Goal: Task Accomplishment & Management: Manage account settings

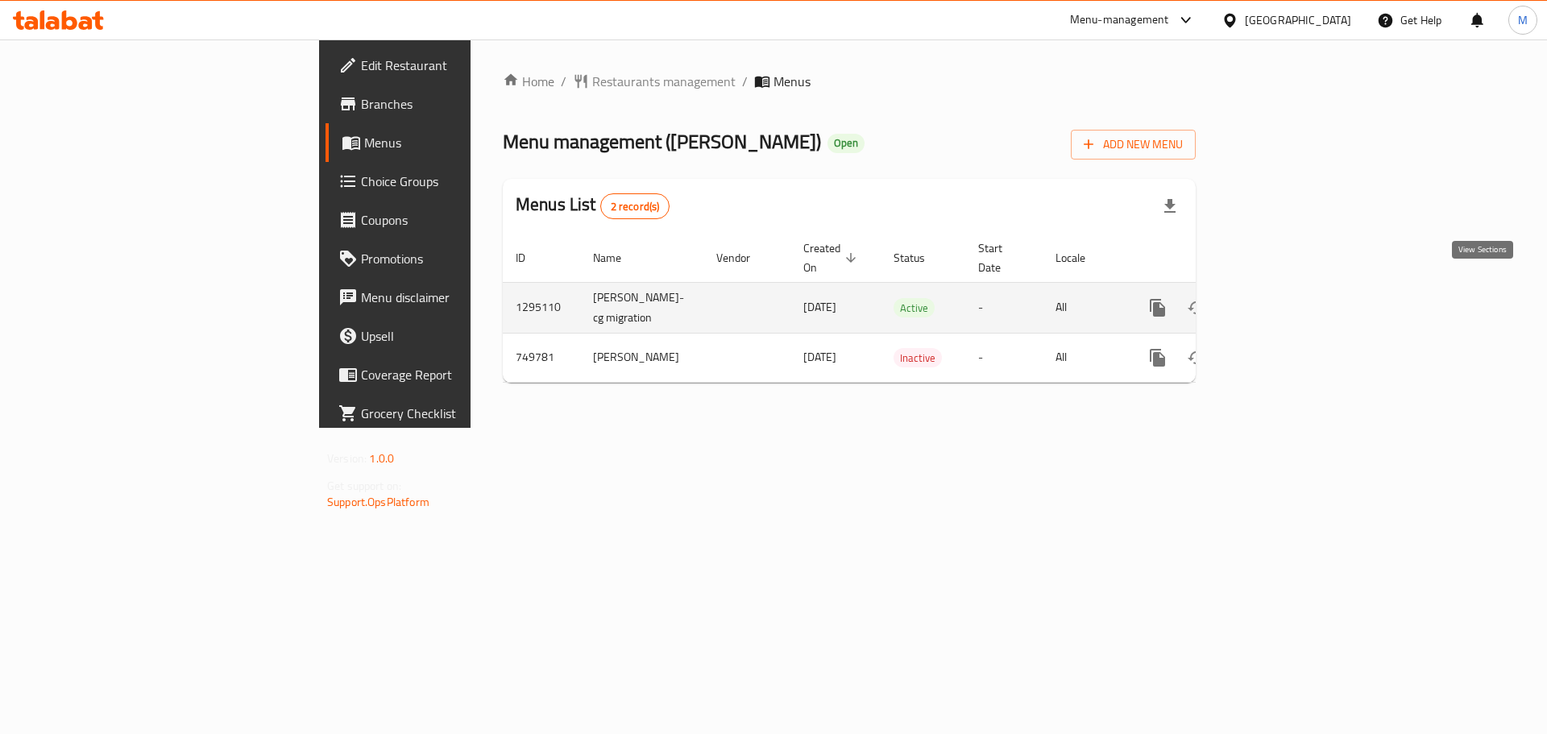
click at [1293, 288] on link "enhanced table" at bounding box center [1274, 307] width 39 height 39
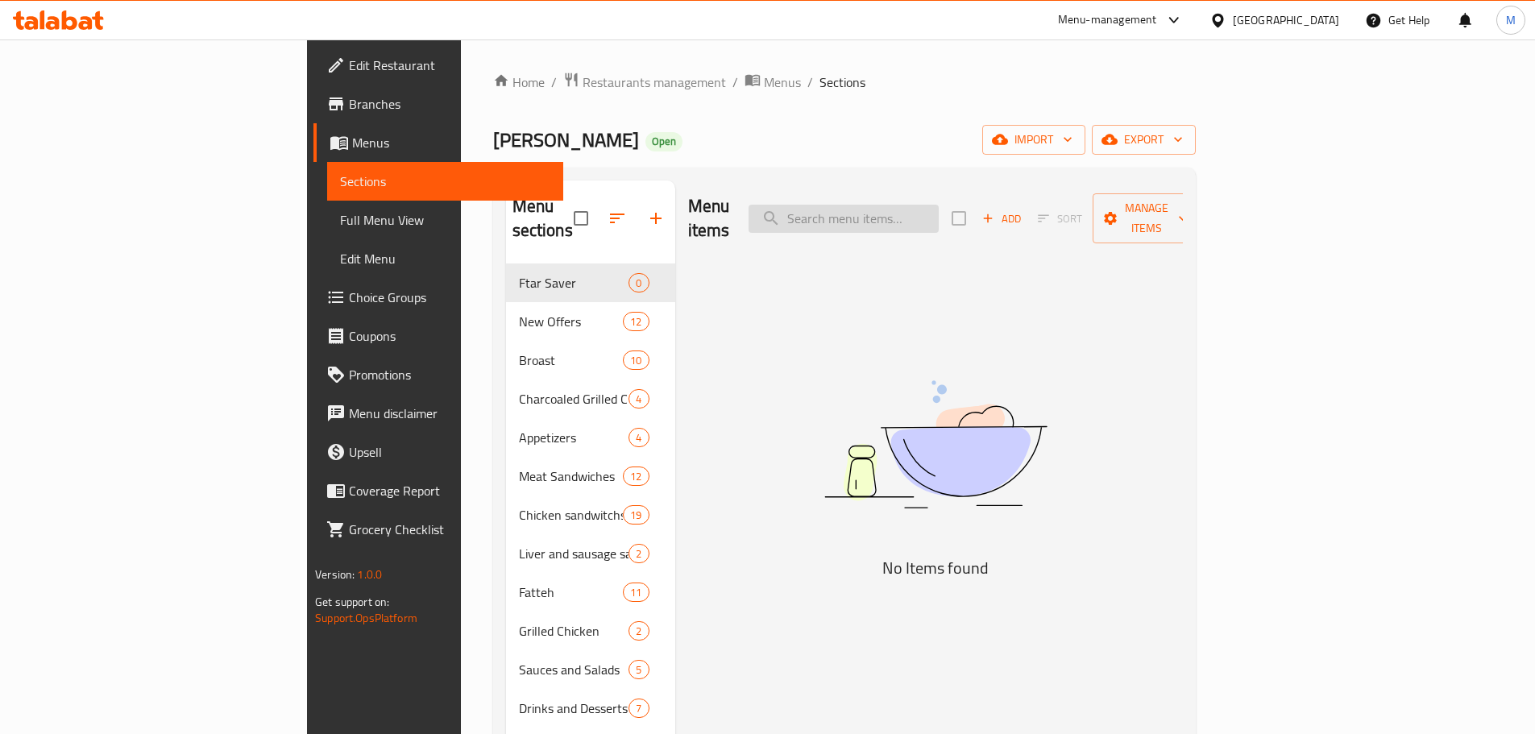
click at [923, 209] on input "search" at bounding box center [844, 219] width 190 height 28
paste input "679453"
click at [931, 207] on input "679453" at bounding box center [844, 219] width 190 height 28
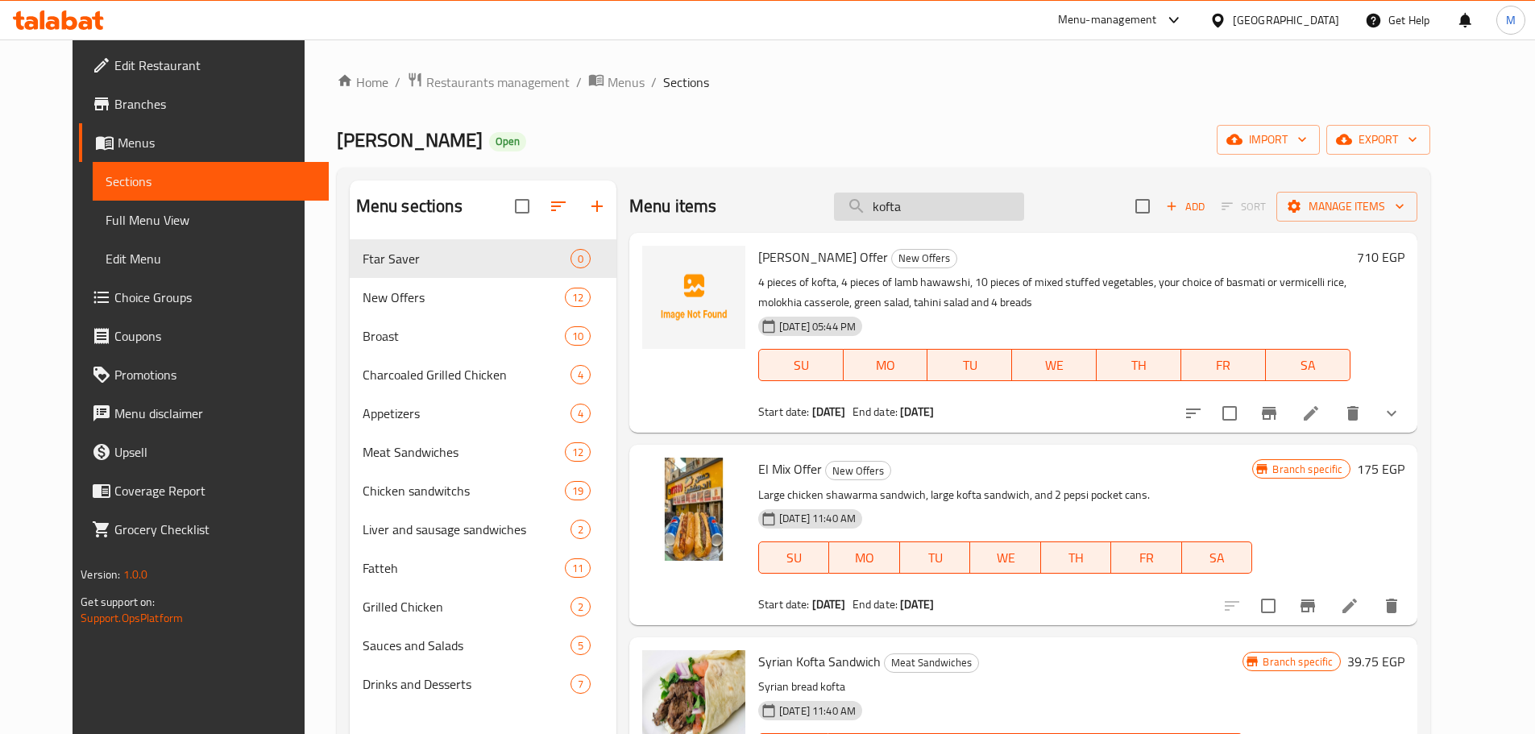
click at [892, 209] on input "kofta" at bounding box center [929, 207] width 190 height 28
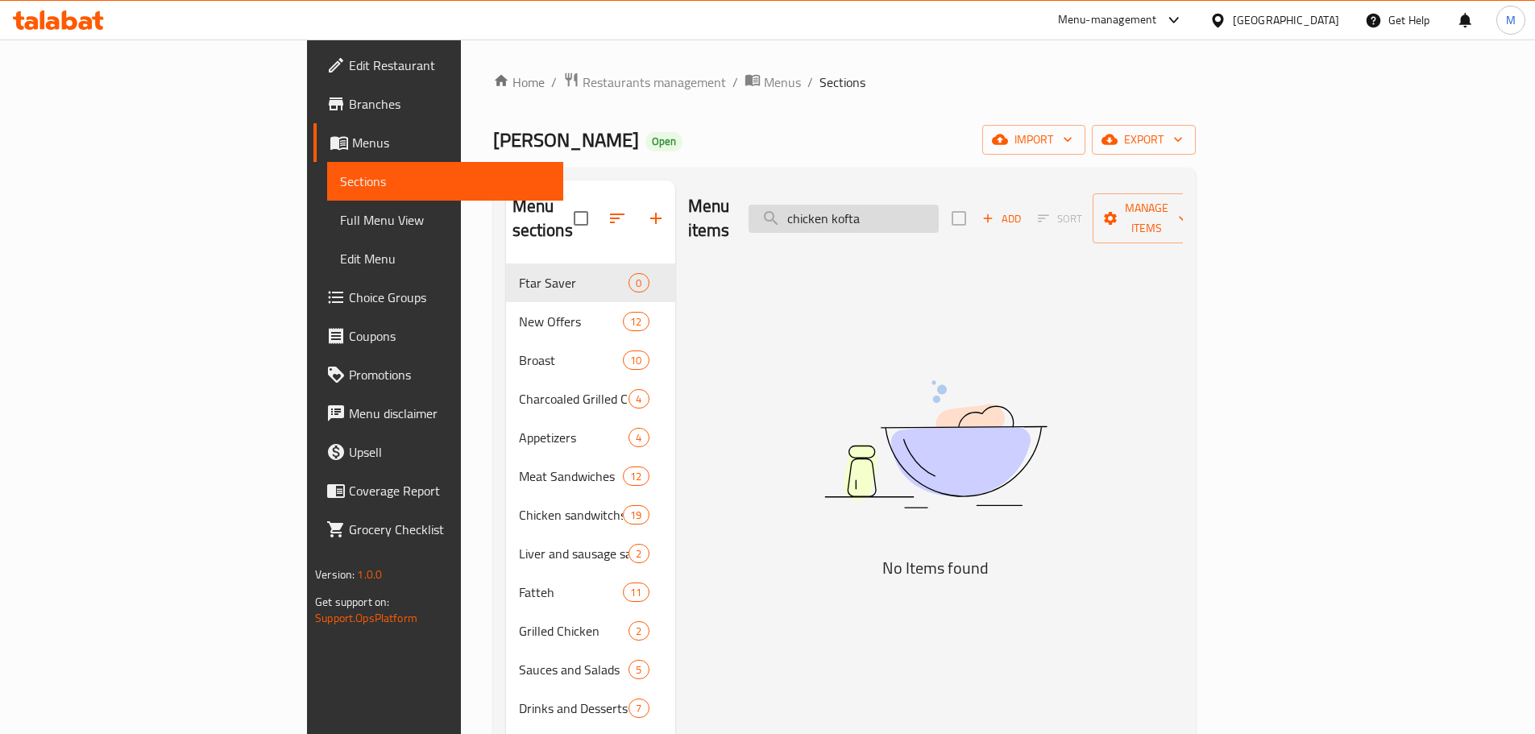
click at [939, 207] on input "chicken kofta" at bounding box center [844, 219] width 190 height 28
click at [927, 211] on input "chicken kofta" at bounding box center [844, 219] width 190 height 28
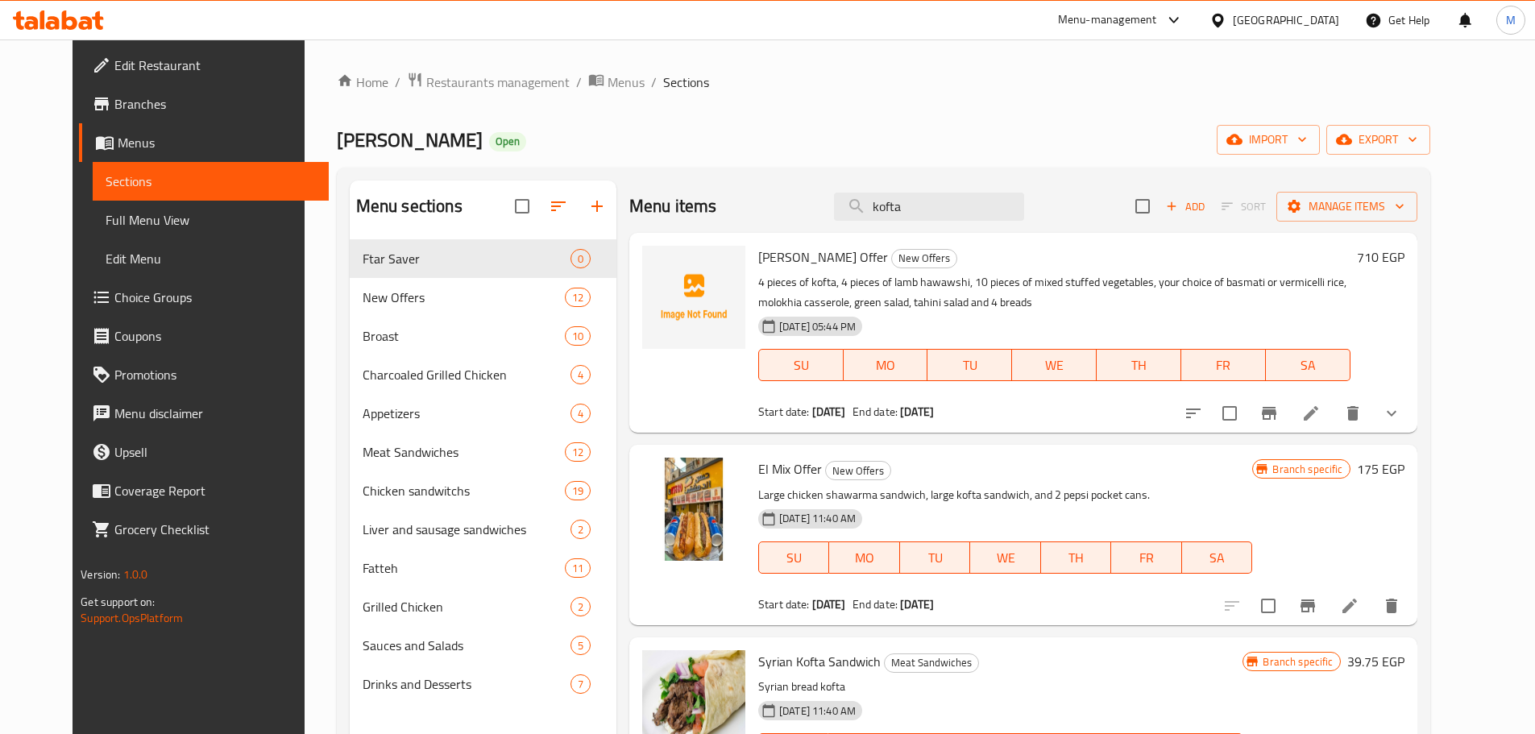
drag, startPoint x: 931, startPoint y: 214, endPoint x: 821, endPoint y: 215, distance: 110.4
click at [822, 215] on div "Menu items kofta Add Sort Manage items" at bounding box center [1023, 206] width 788 height 52
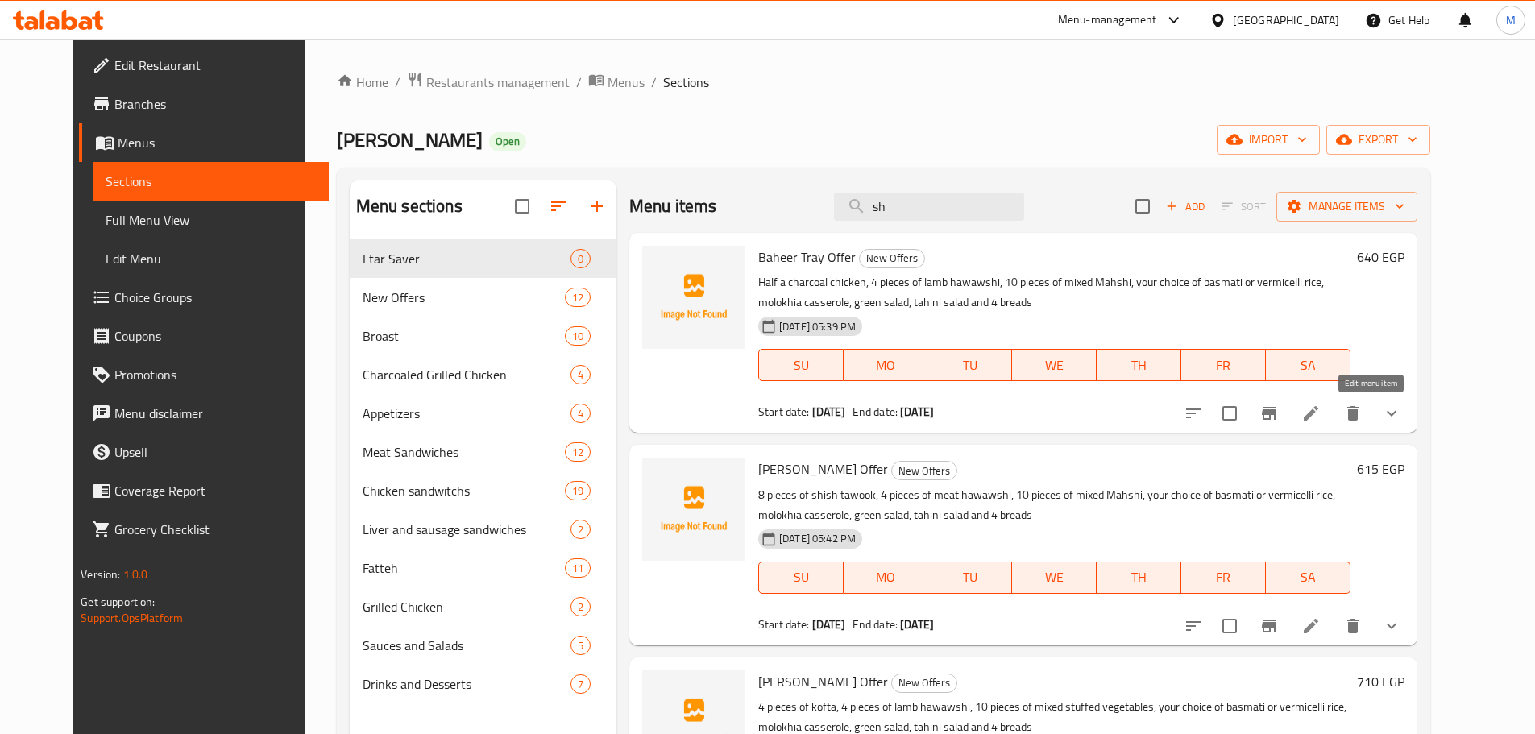
type input "sh"
click at [1321, 417] on icon at bounding box center [1310, 413] width 19 height 19
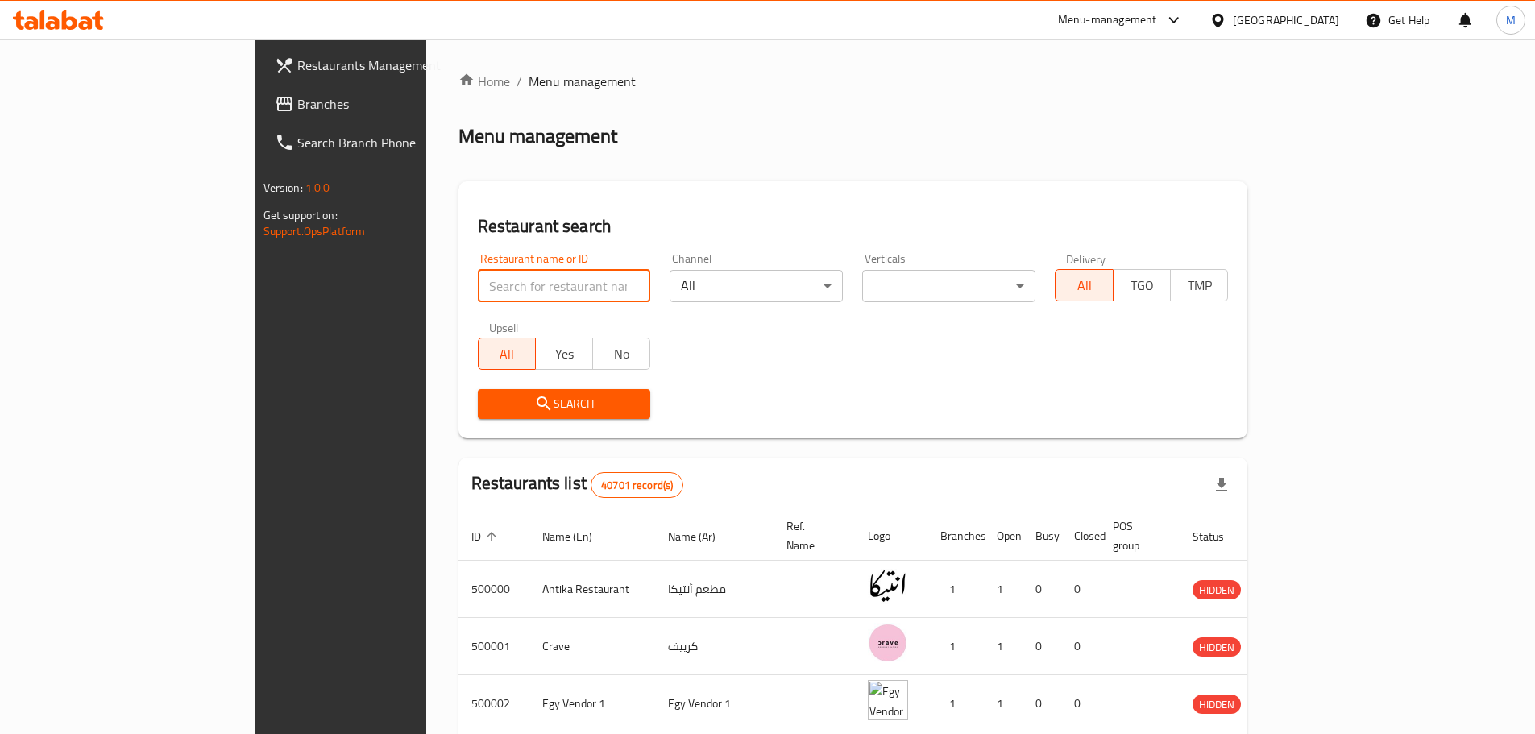
click at [539, 295] on input "search" at bounding box center [564, 286] width 173 height 32
paste input "679453"
type input "679453"
click at [297, 104] on span "Branches" at bounding box center [397, 103] width 201 height 19
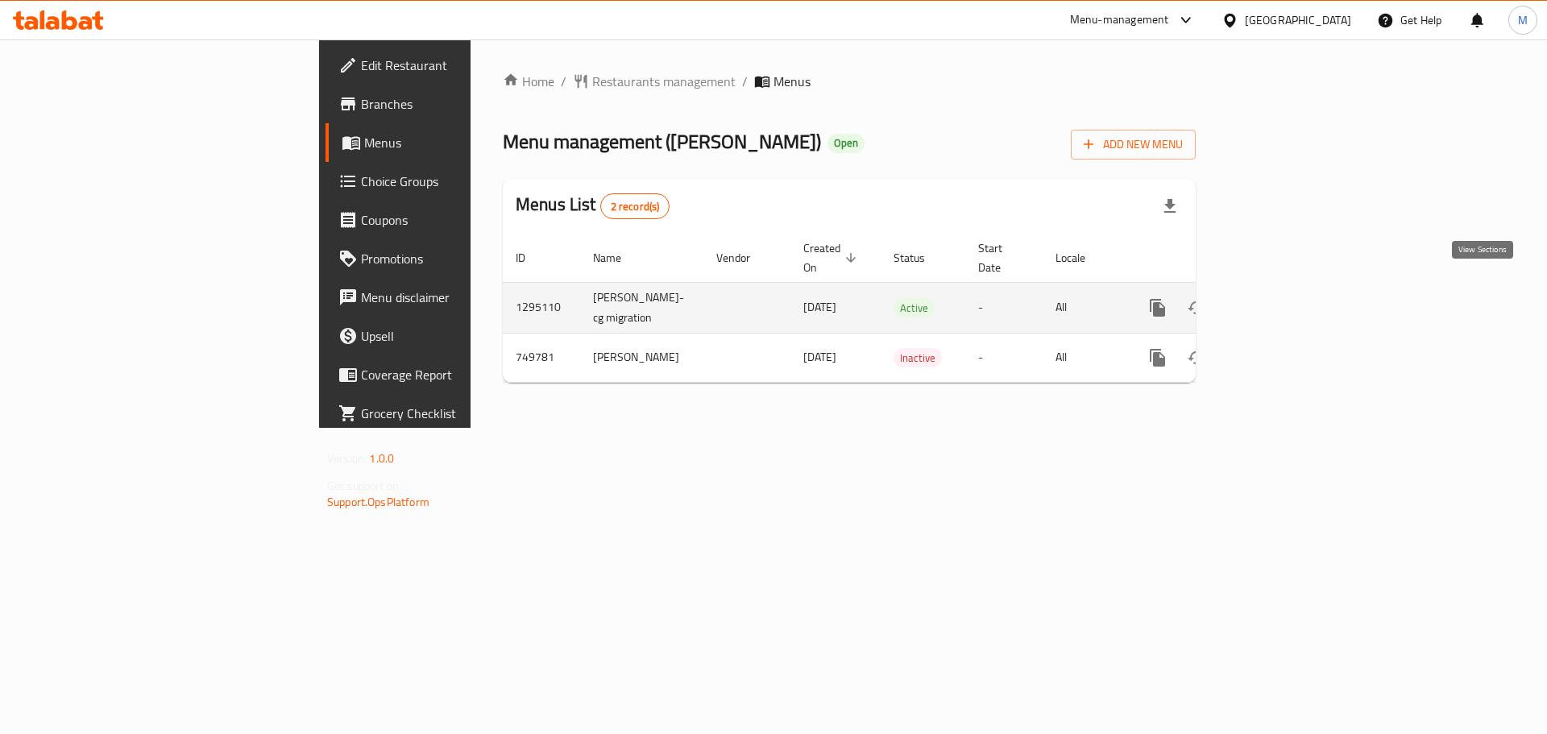
click at [1284, 298] on icon "enhanced table" at bounding box center [1273, 307] width 19 height 19
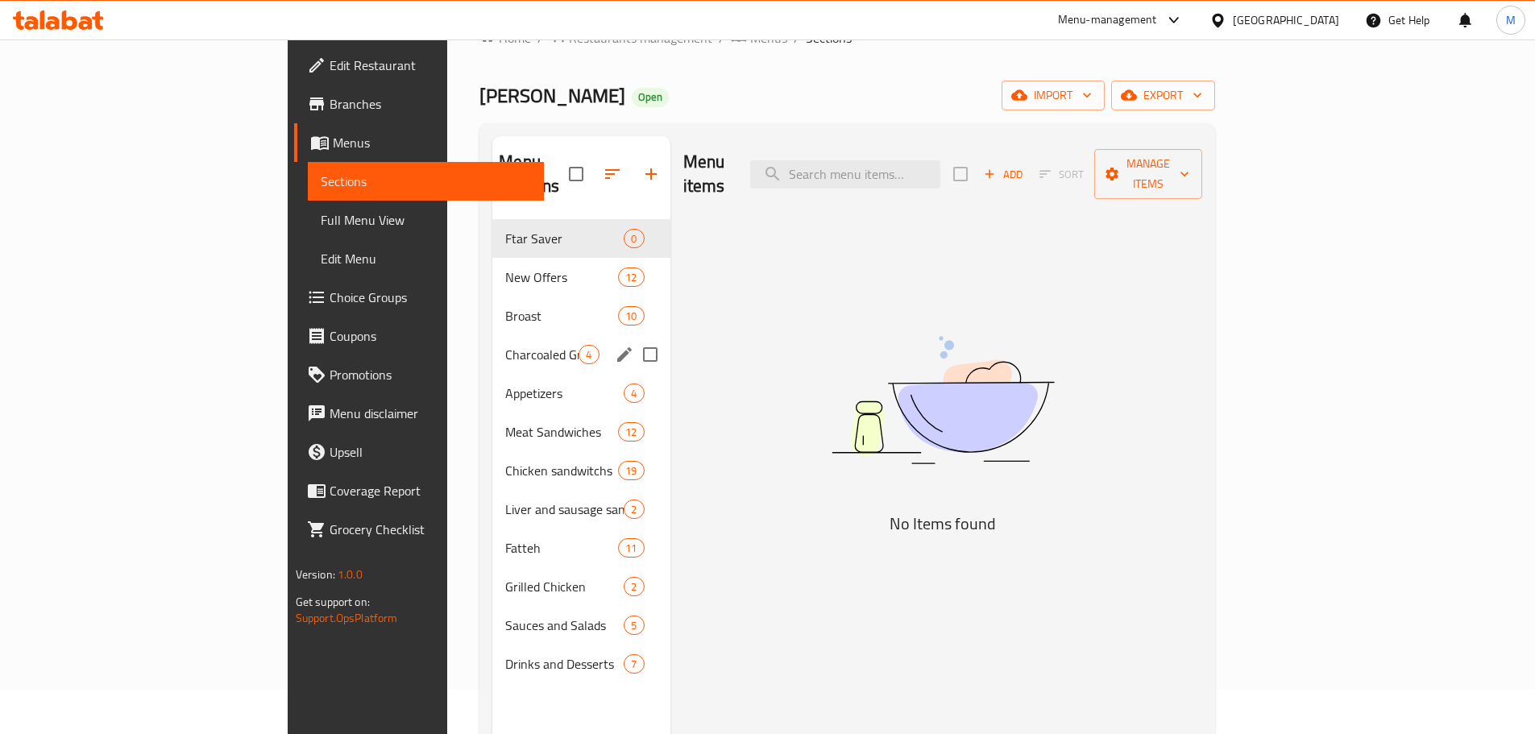
scroll to position [81, 0]
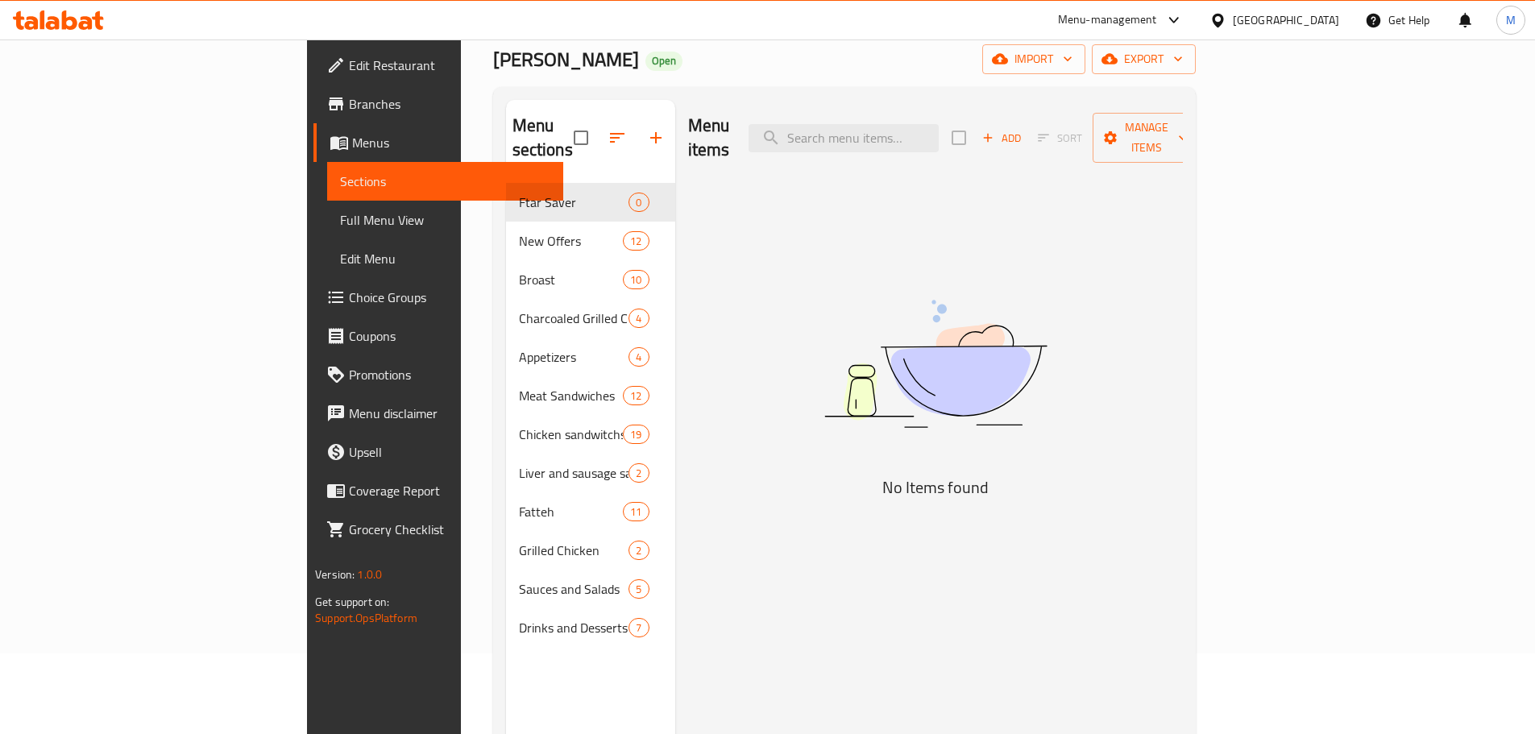
click at [716, 229] on div "Menu items Add Sort Manage items No Items found" at bounding box center [929, 467] width 508 height 734
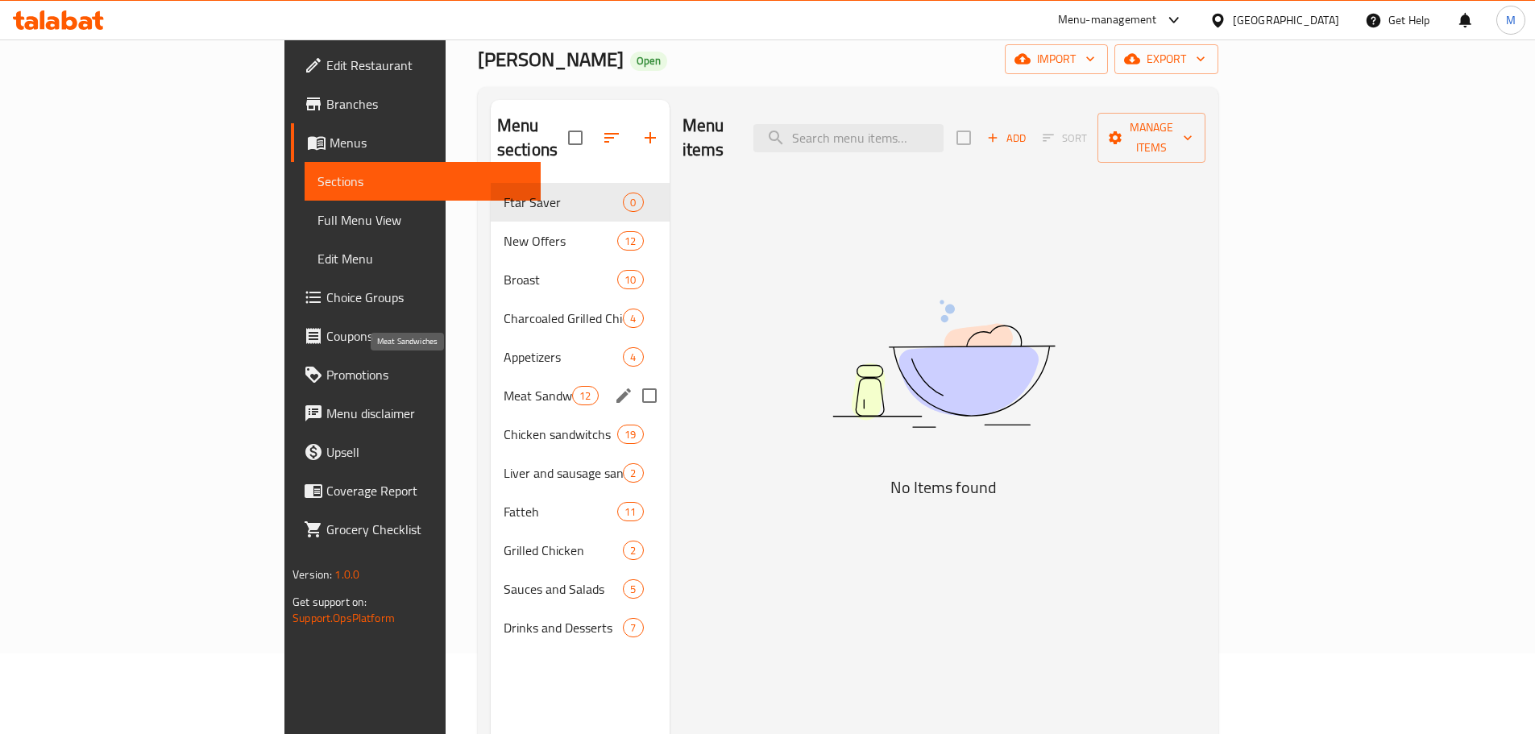
click at [504, 386] on span "Meat Sandwiches" at bounding box center [538, 395] width 68 height 19
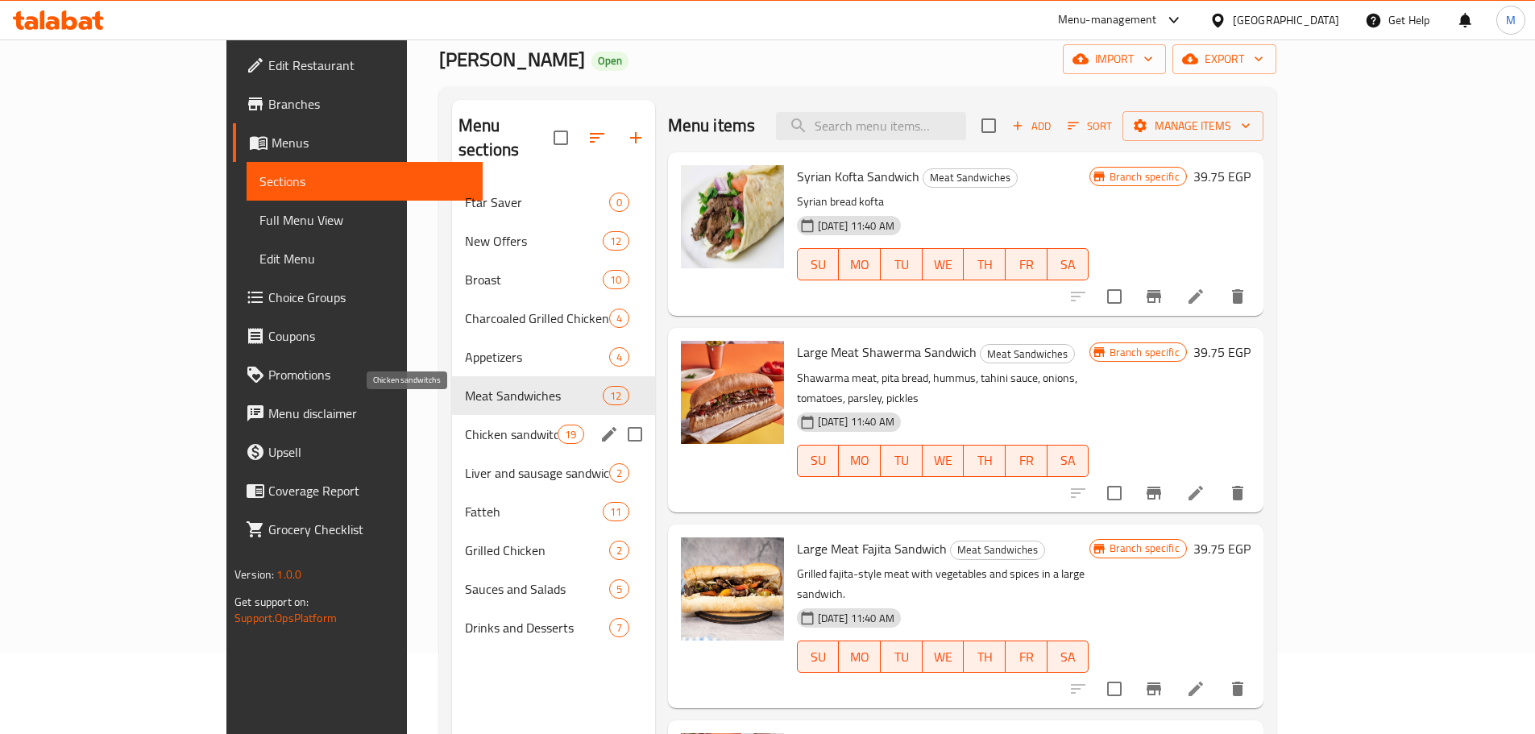
click at [465, 425] on span "Chicken sandwitchs" at bounding box center [511, 434] width 93 height 19
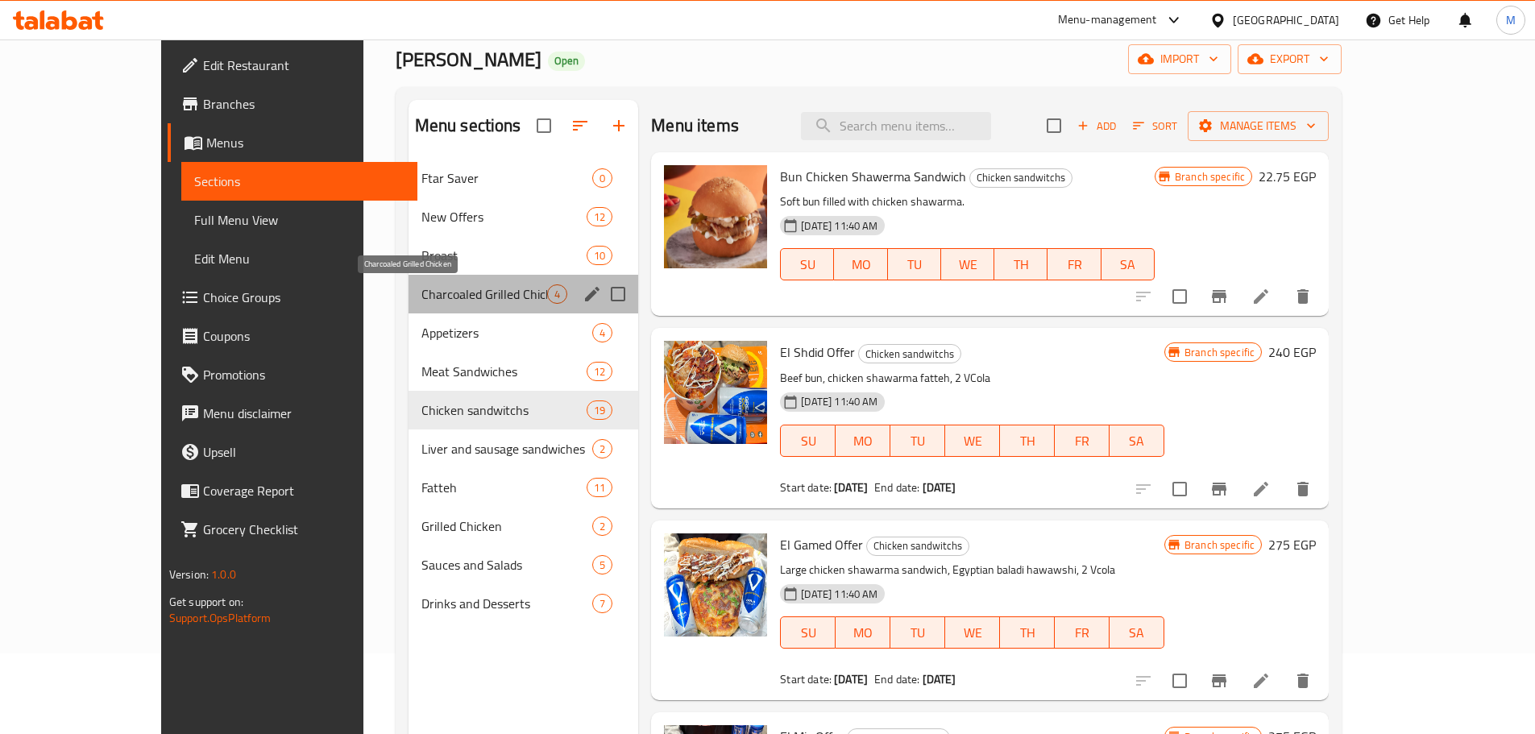
click at [425, 289] on span "Charcoaled Grilled Chicken" at bounding box center [484, 293] width 126 height 19
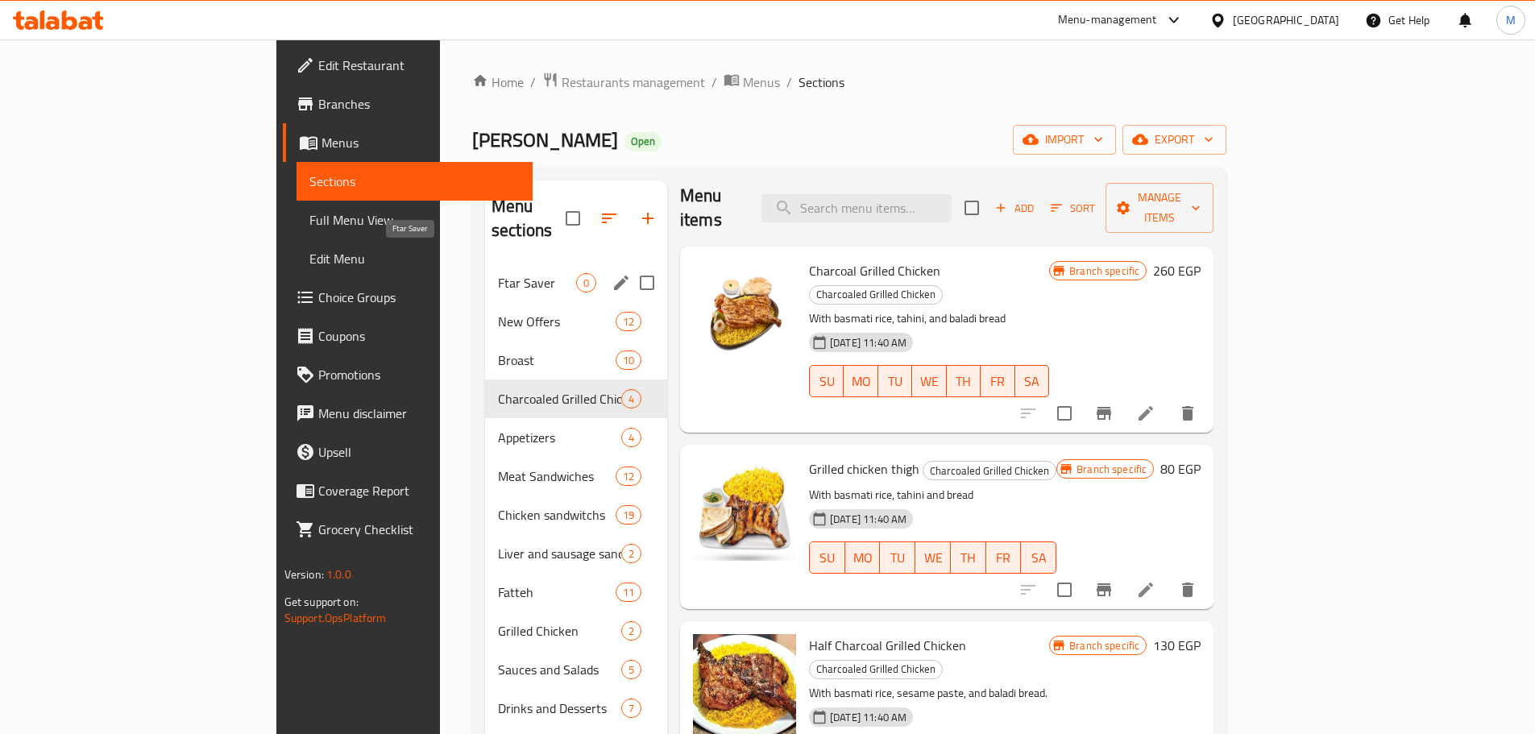
click at [498, 273] on span "Ftar Saver" at bounding box center [537, 282] width 78 height 19
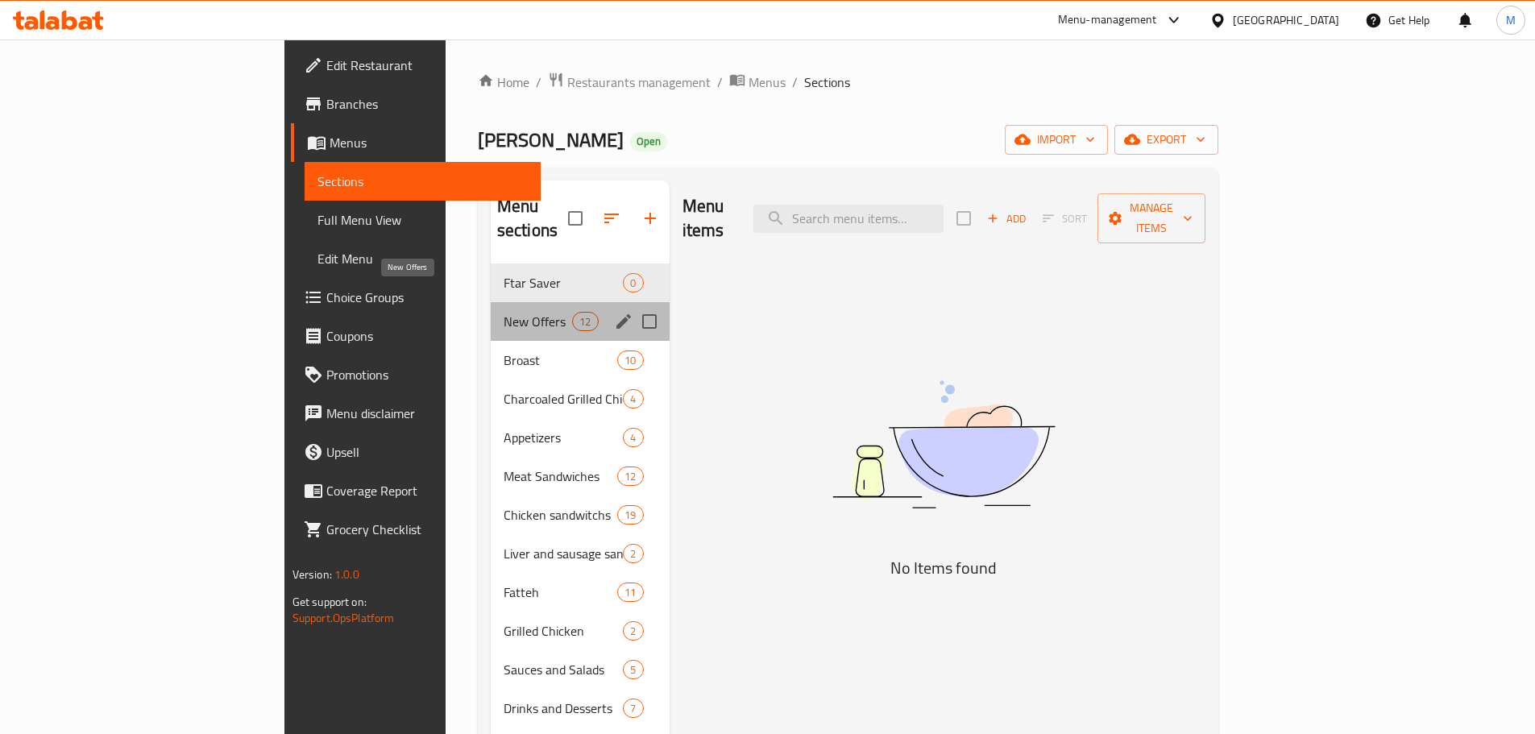
click at [504, 312] on span "New Offers" at bounding box center [538, 321] width 68 height 19
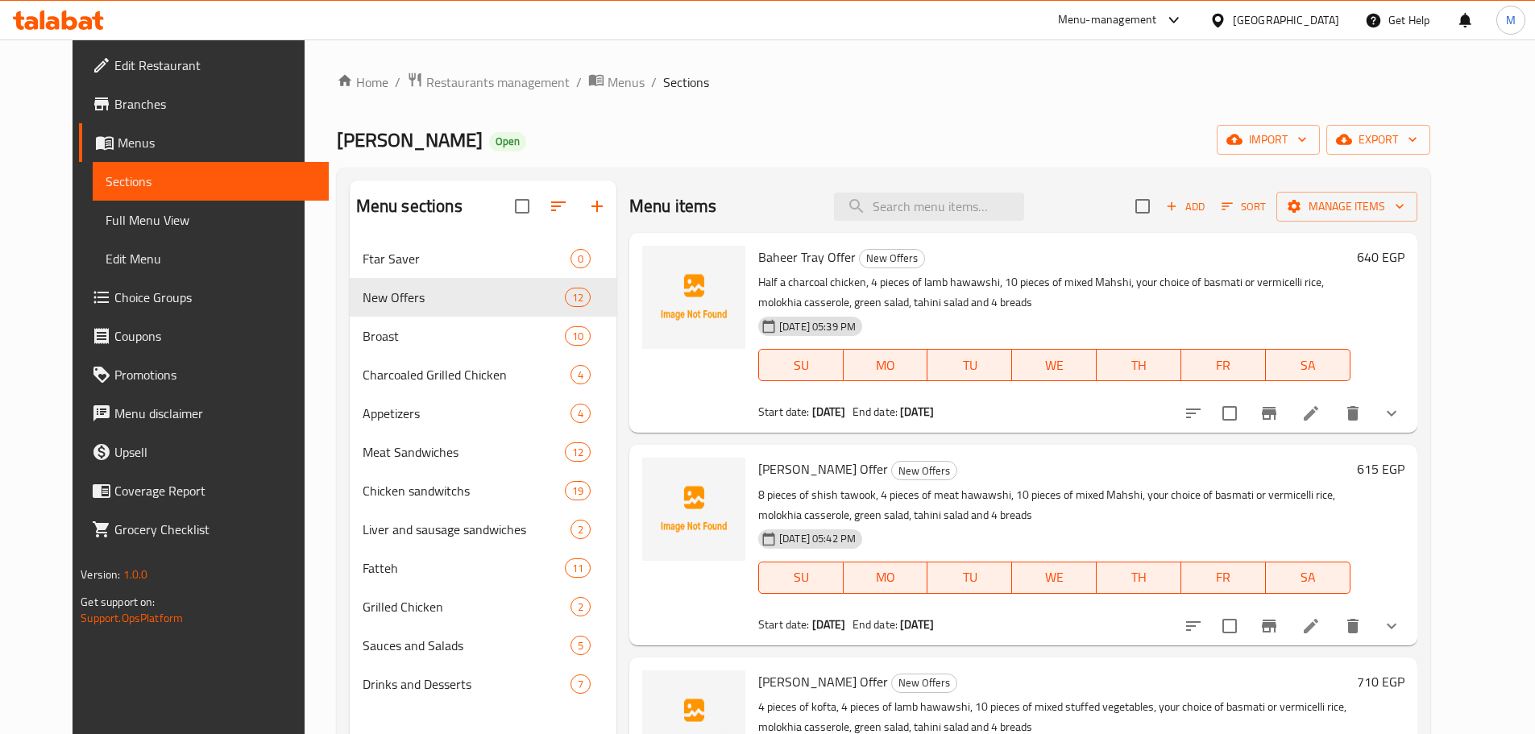
scroll to position [322, 0]
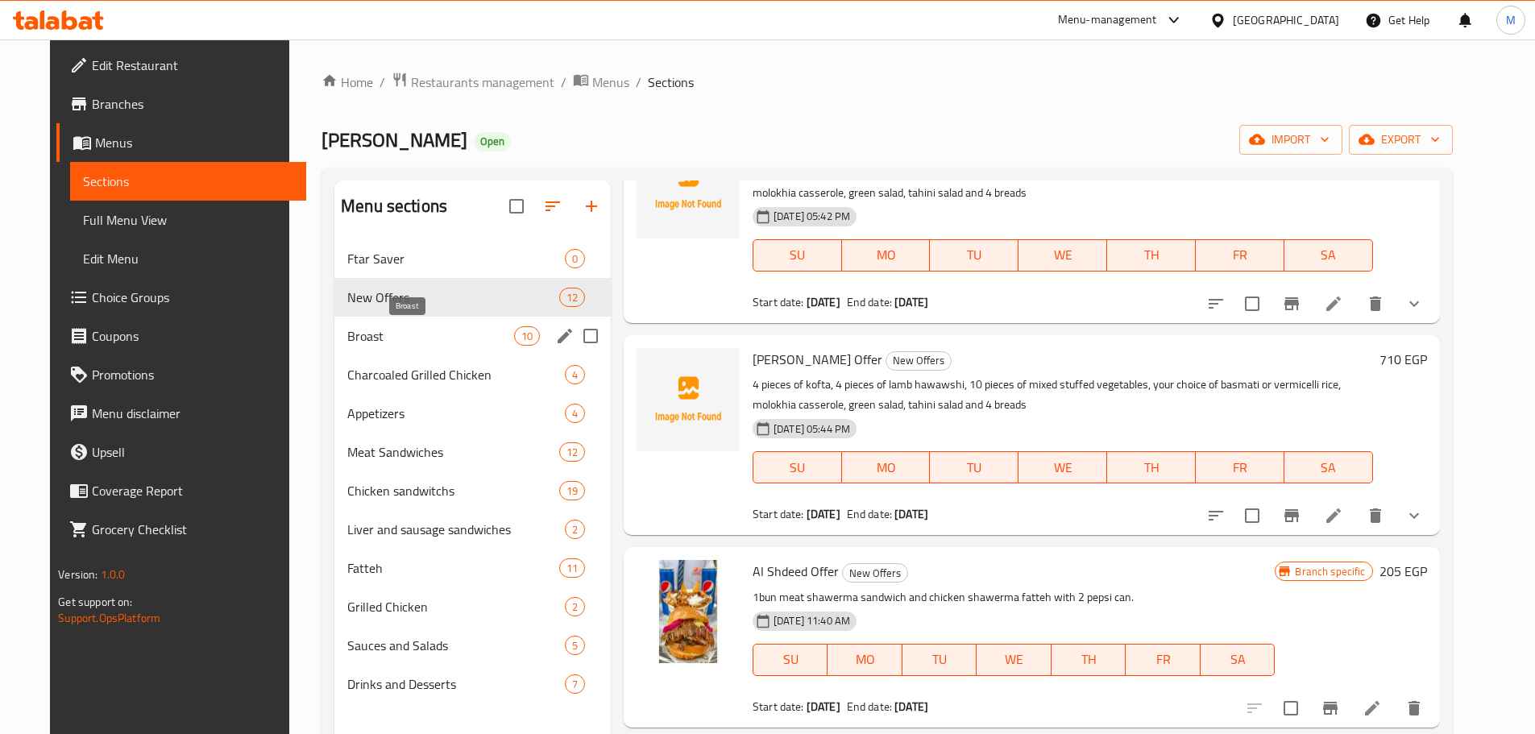
click at [375, 344] on span "Broast" at bounding box center [430, 335] width 167 height 19
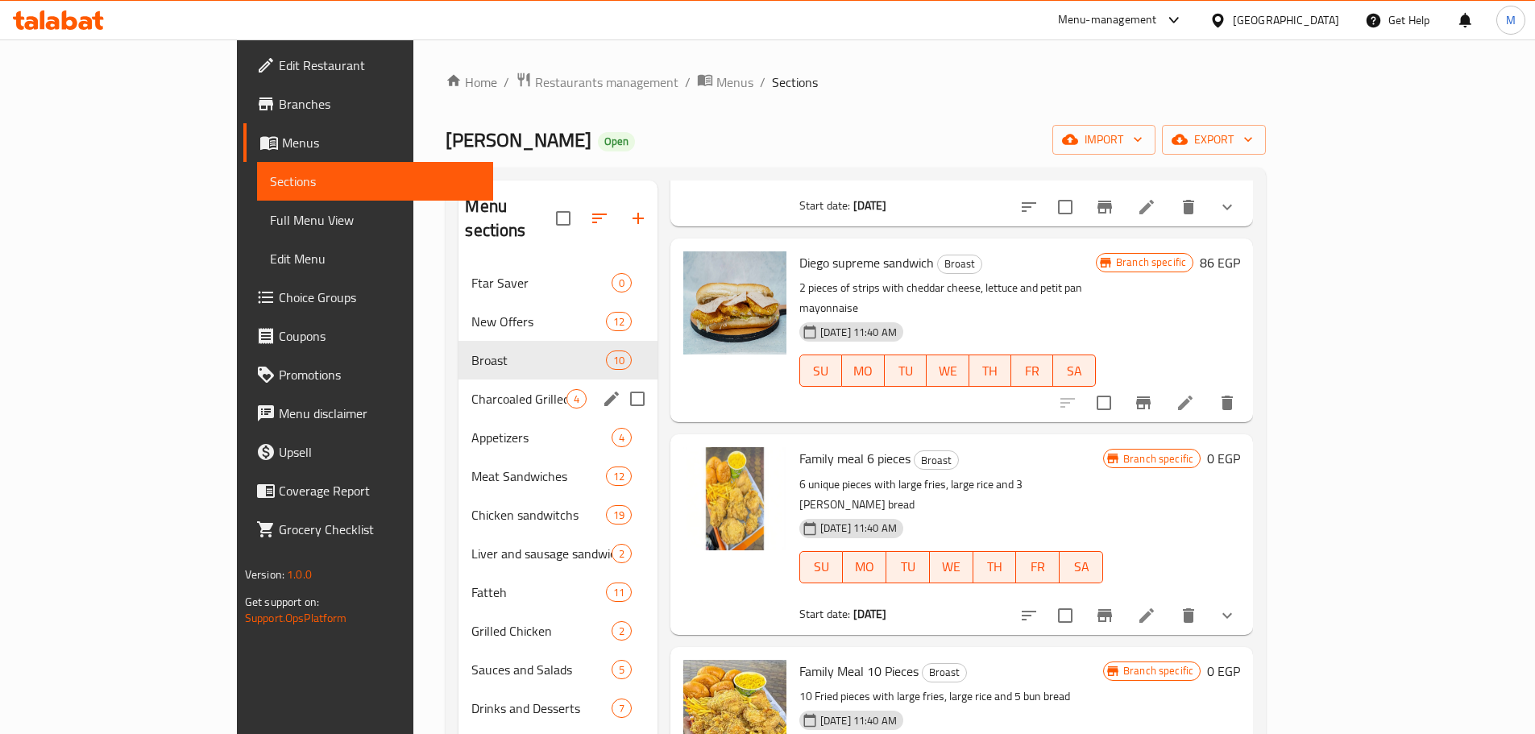
click at [458, 386] on div "Charcoaled Grilled Chicken 4" at bounding box center [557, 399] width 198 height 39
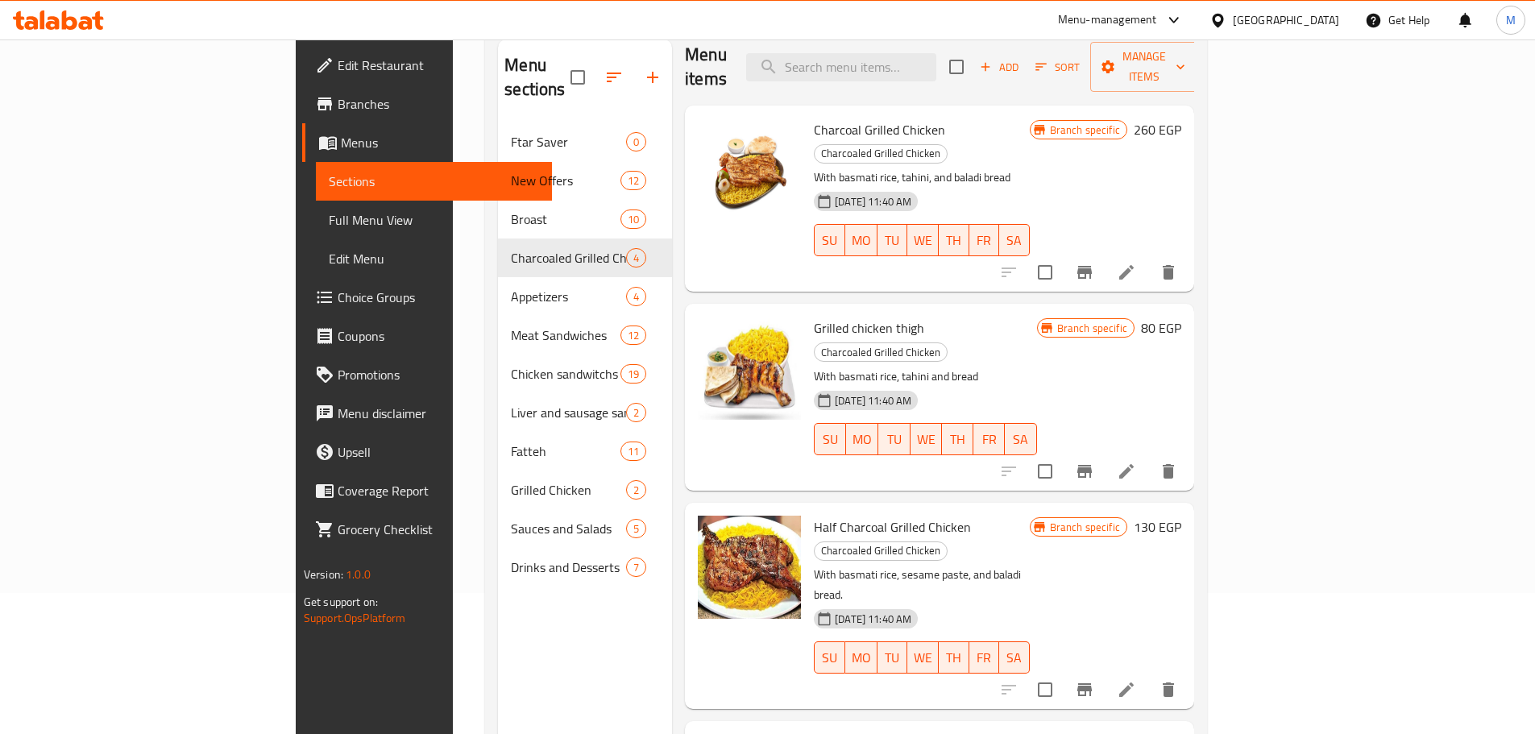
scroll to position [226, 0]
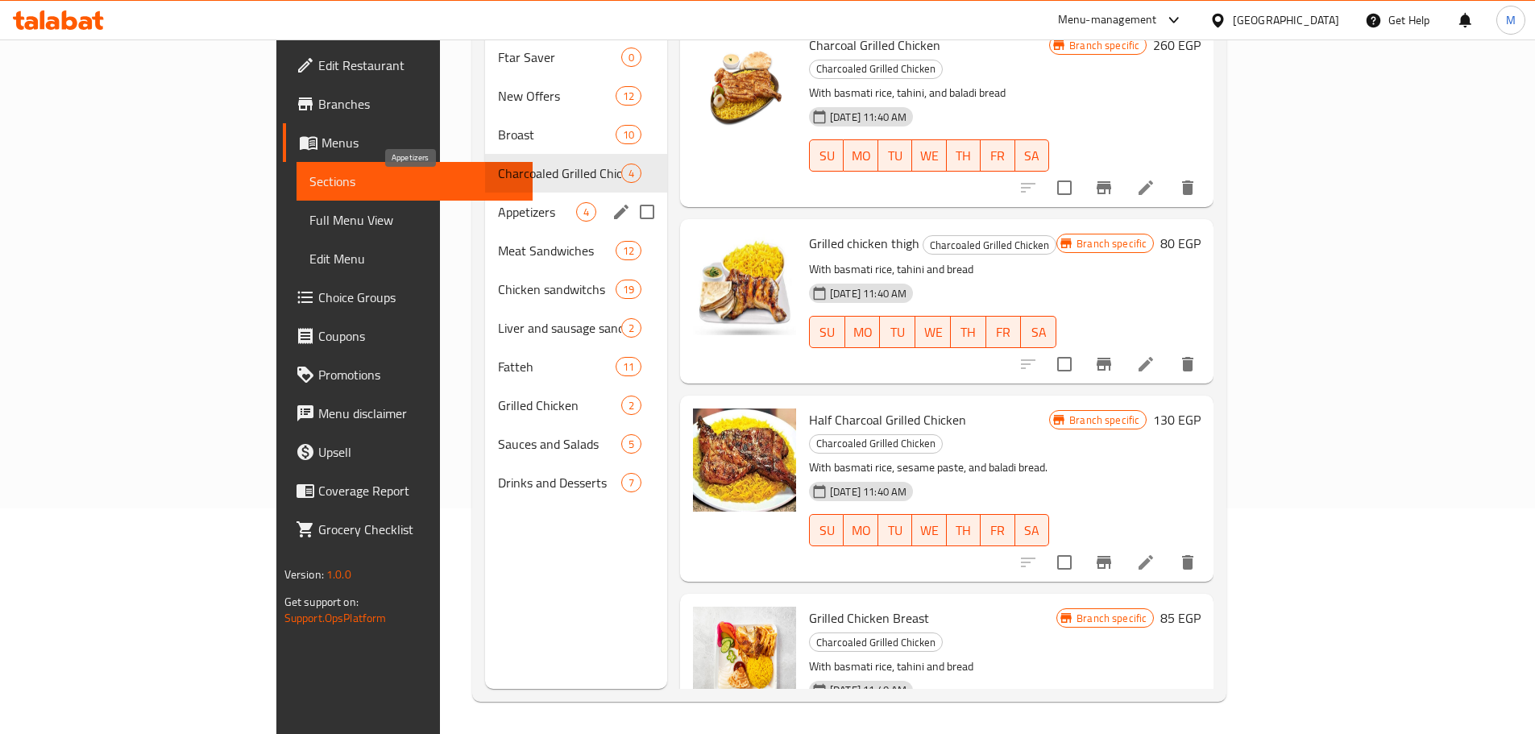
click at [498, 202] on span "Appetizers" at bounding box center [537, 211] width 78 height 19
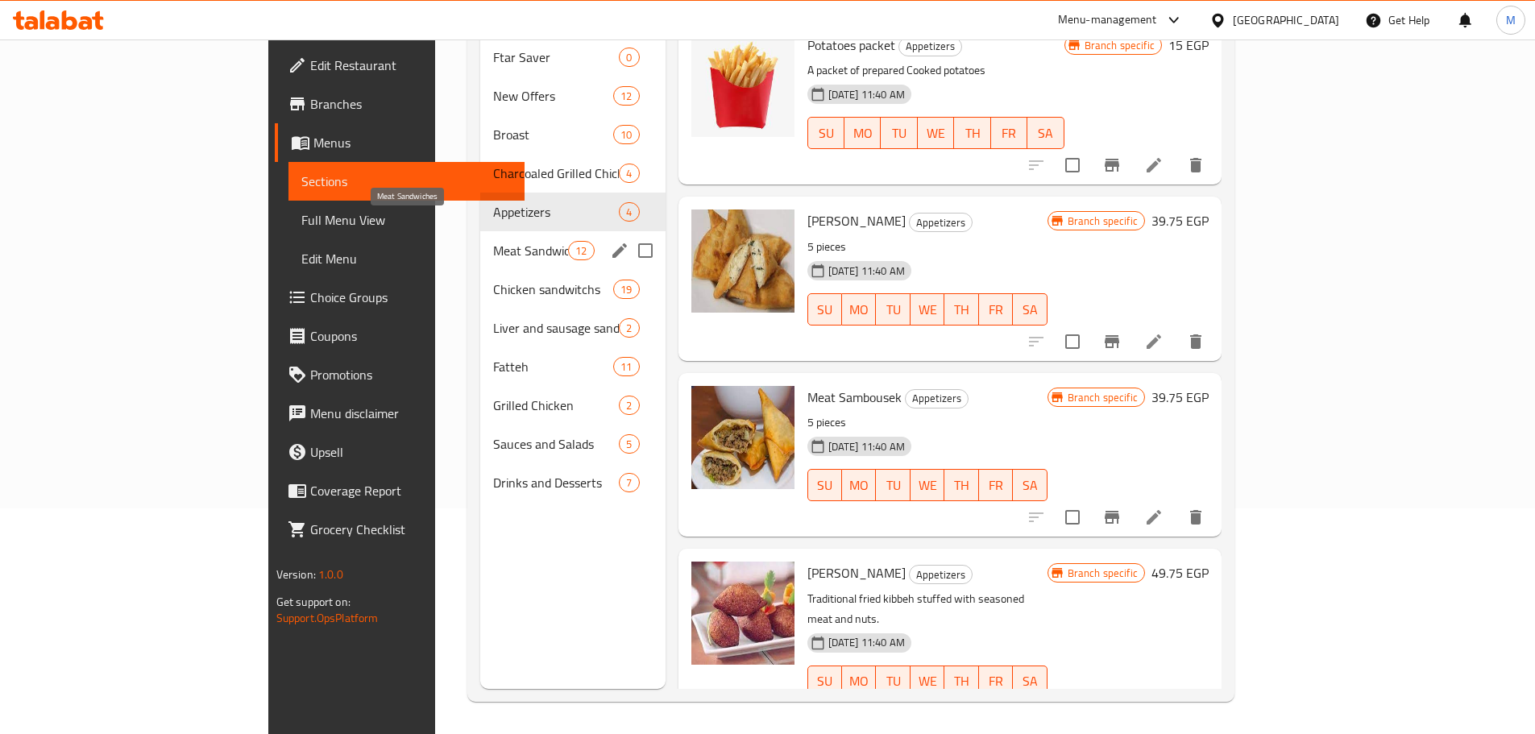
click at [493, 241] on span "Meat Sandwiches" at bounding box center [531, 250] width 76 height 19
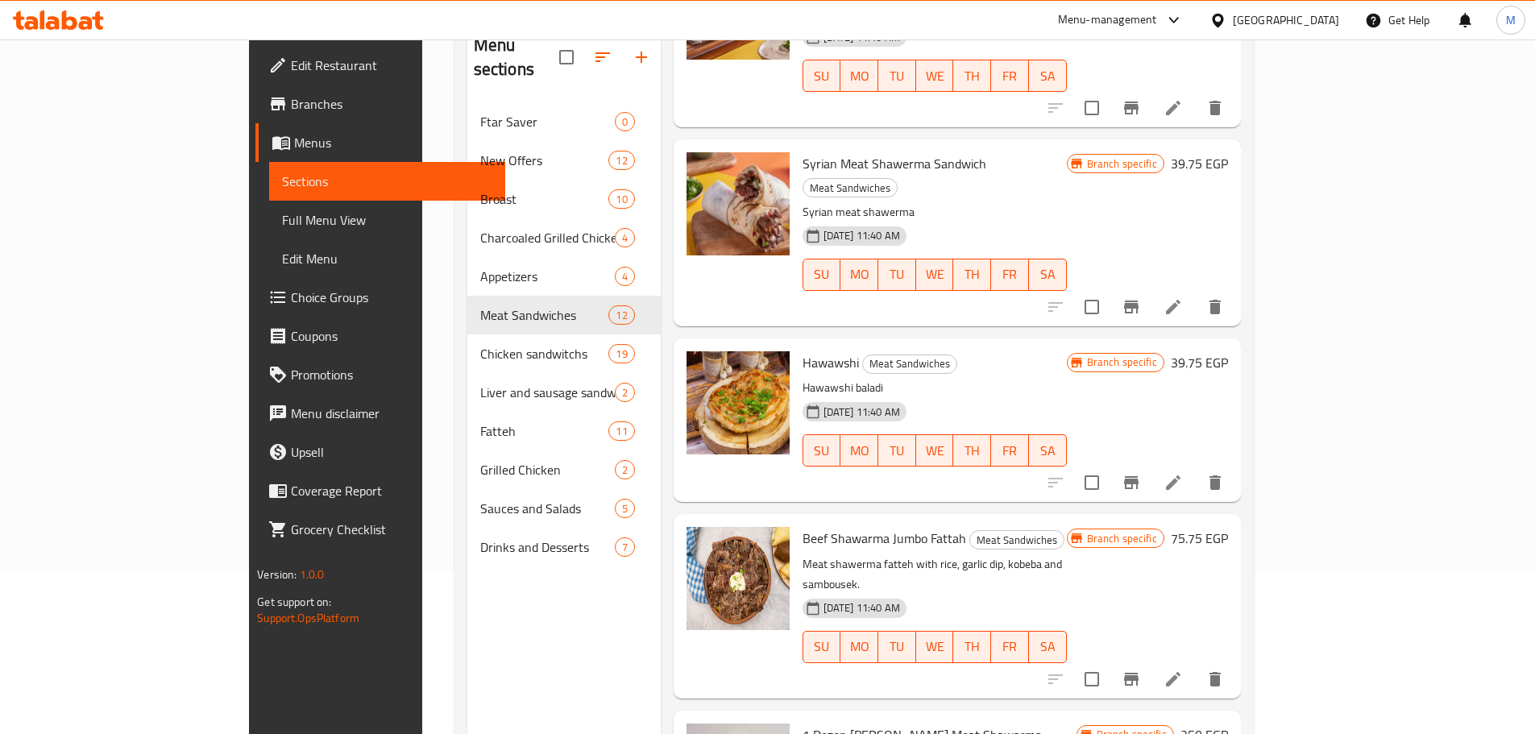
scroll to position [1209, 0]
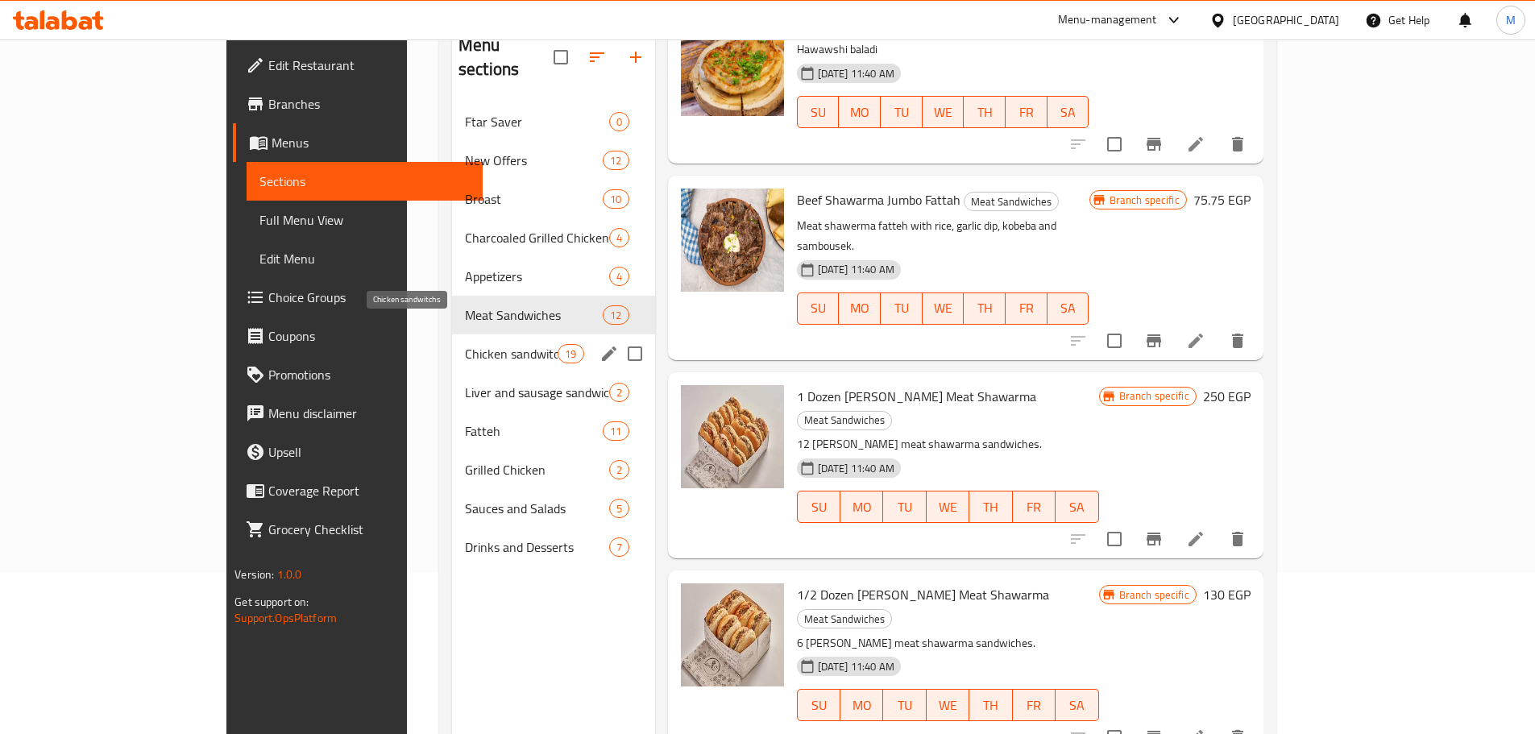
click at [465, 344] on span "Chicken sandwitchs" at bounding box center [511, 353] width 93 height 19
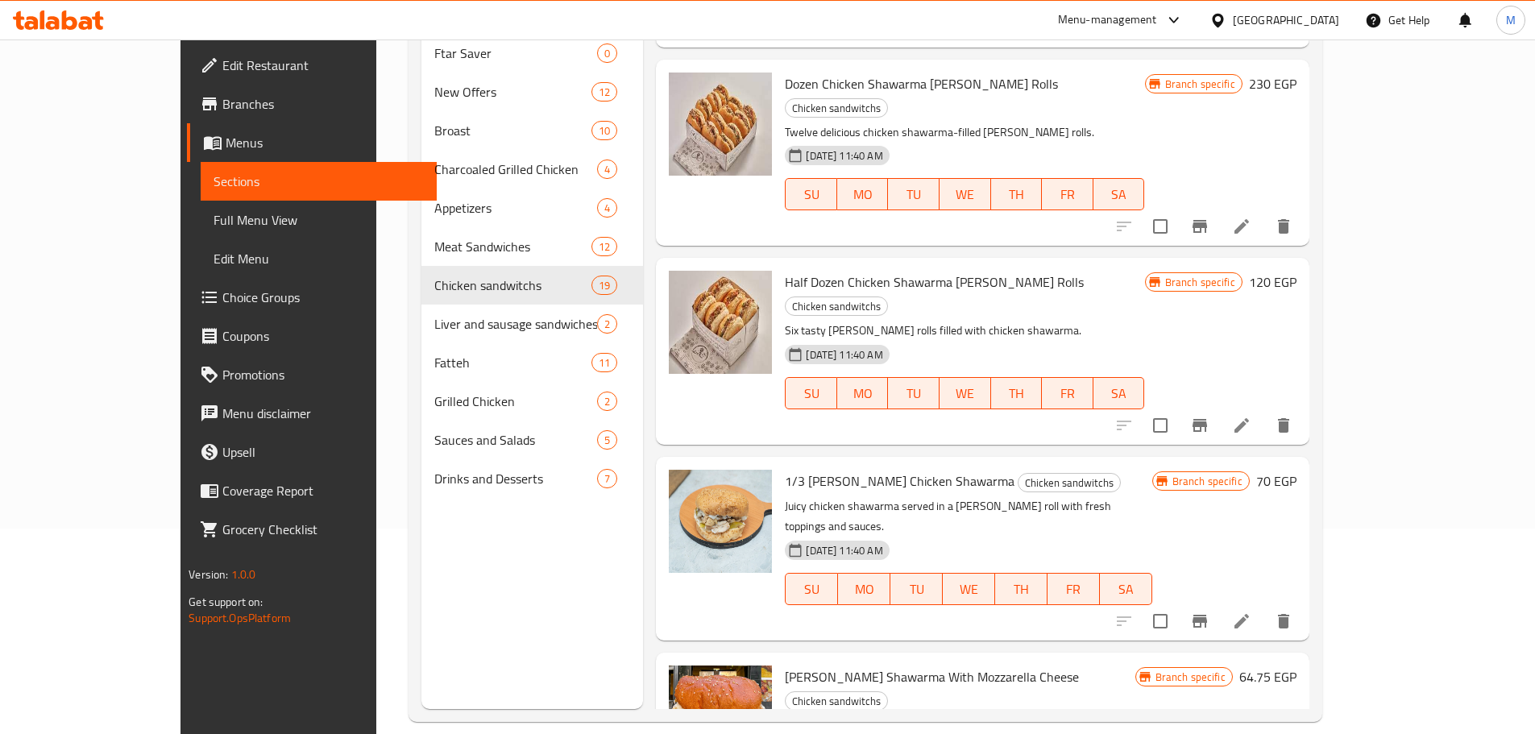
scroll to position [226, 0]
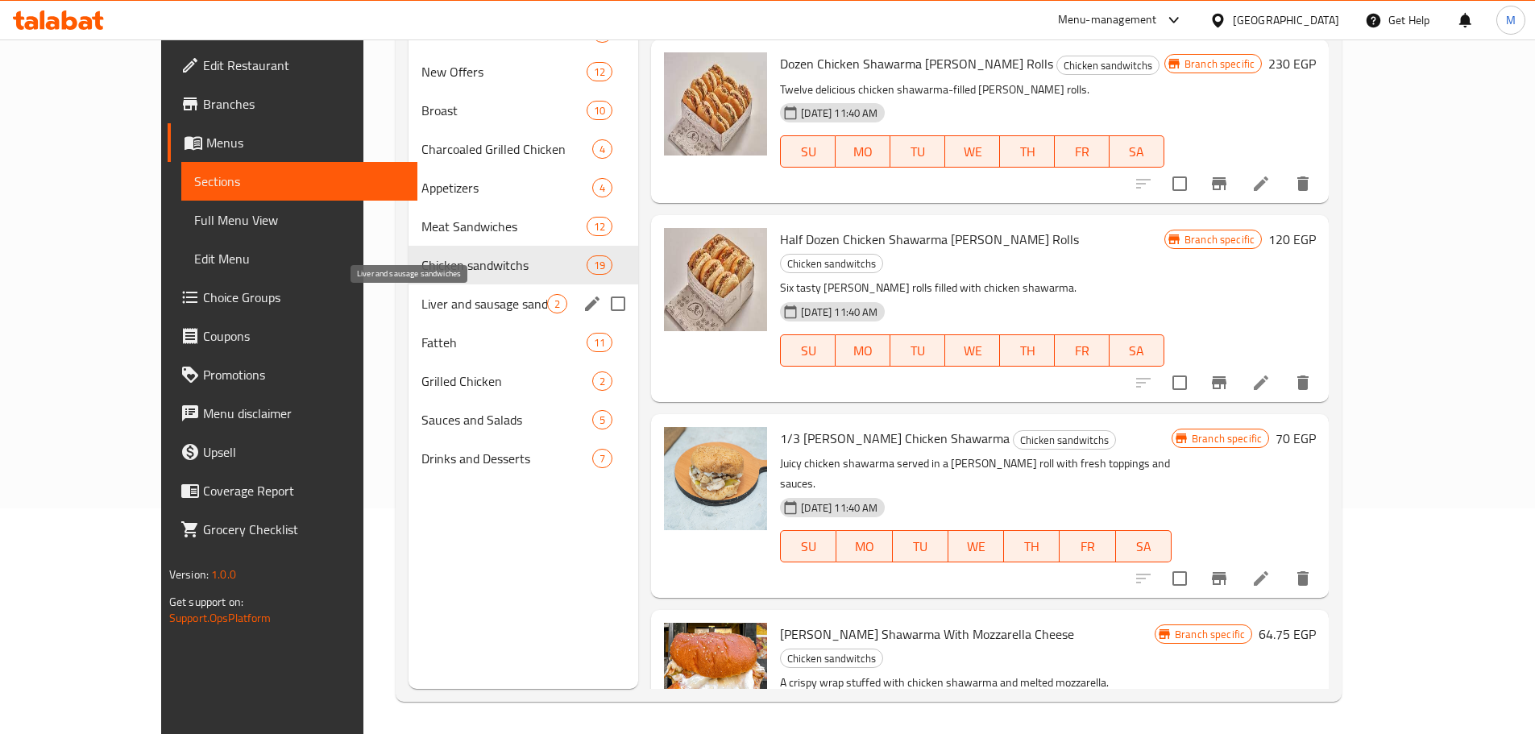
click at [421, 309] on span "Liver and sausage sandwiches" at bounding box center [484, 303] width 126 height 19
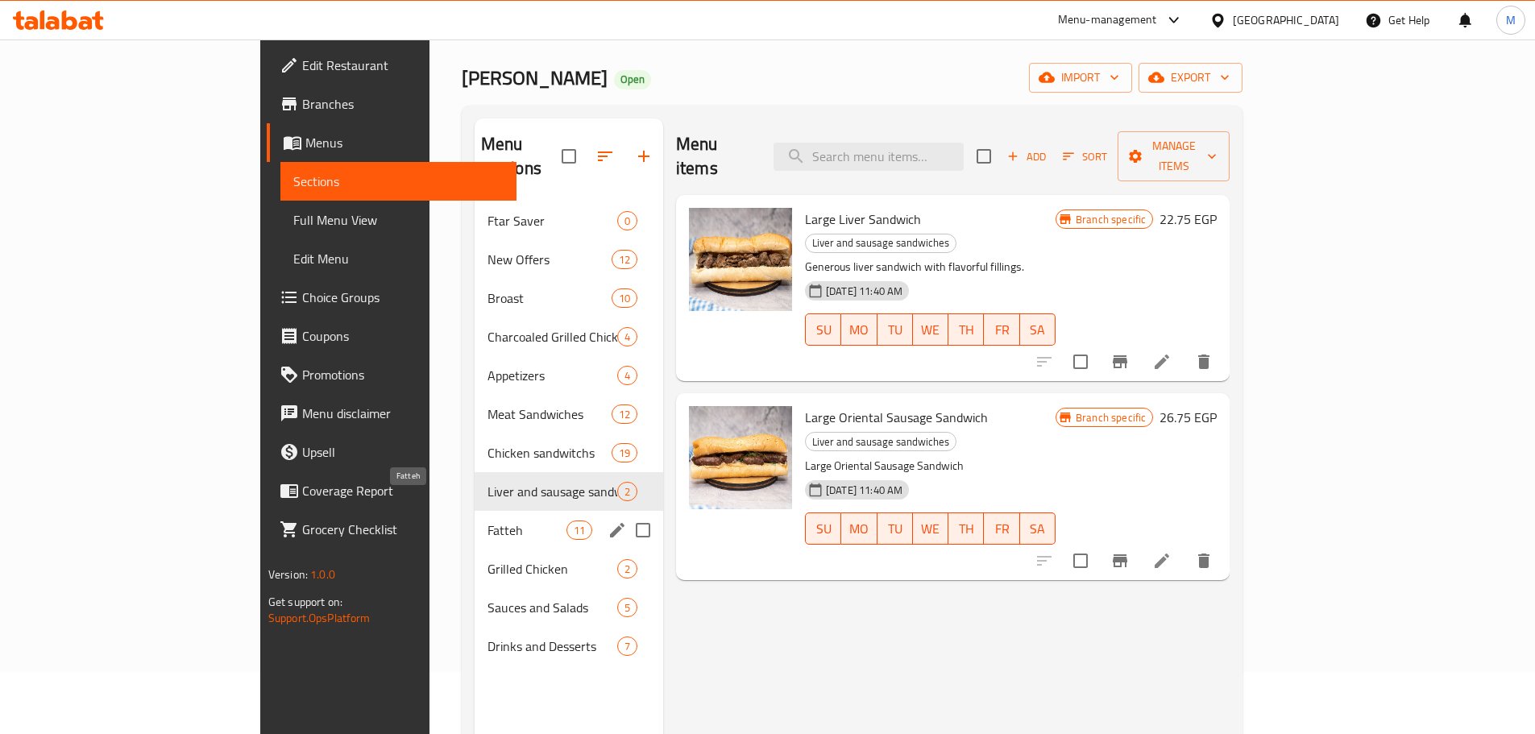
scroll to position [81, 0]
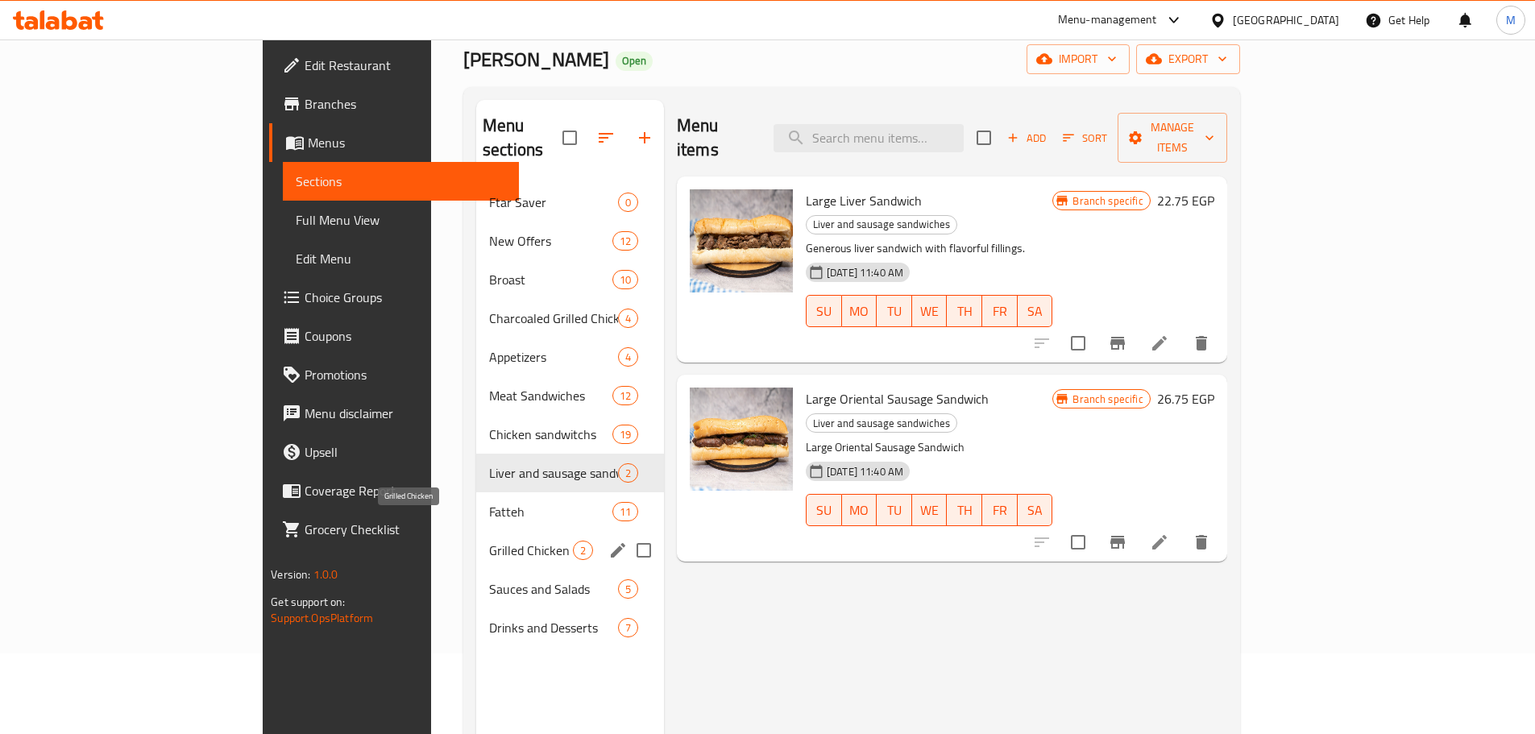
click at [476, 497] on div "Fatteh 11" at bounding box center [570, 511] width 188 height 39
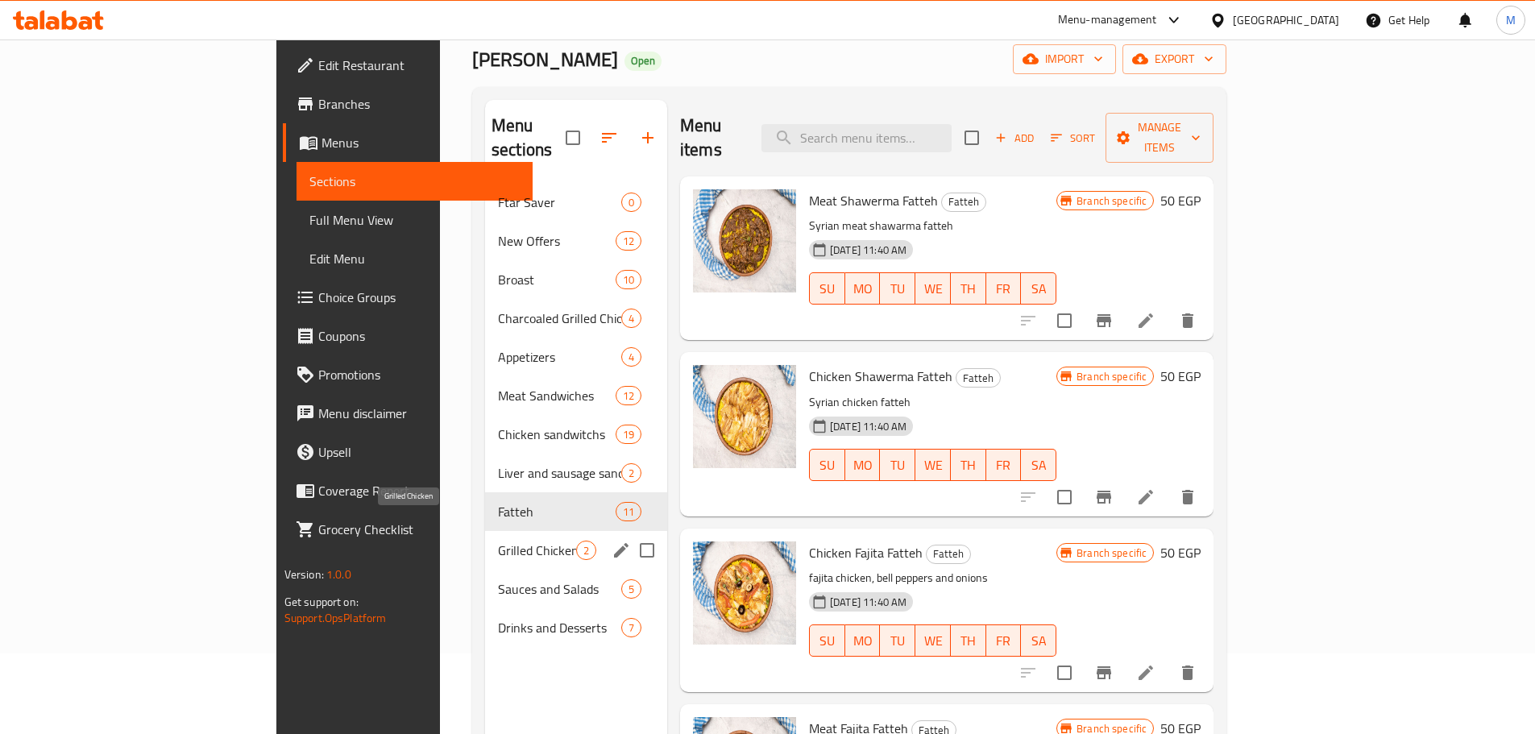
click at [498, 541] on span "Grilled Chicken" at bounding box center [537, 550] width 78 height 19
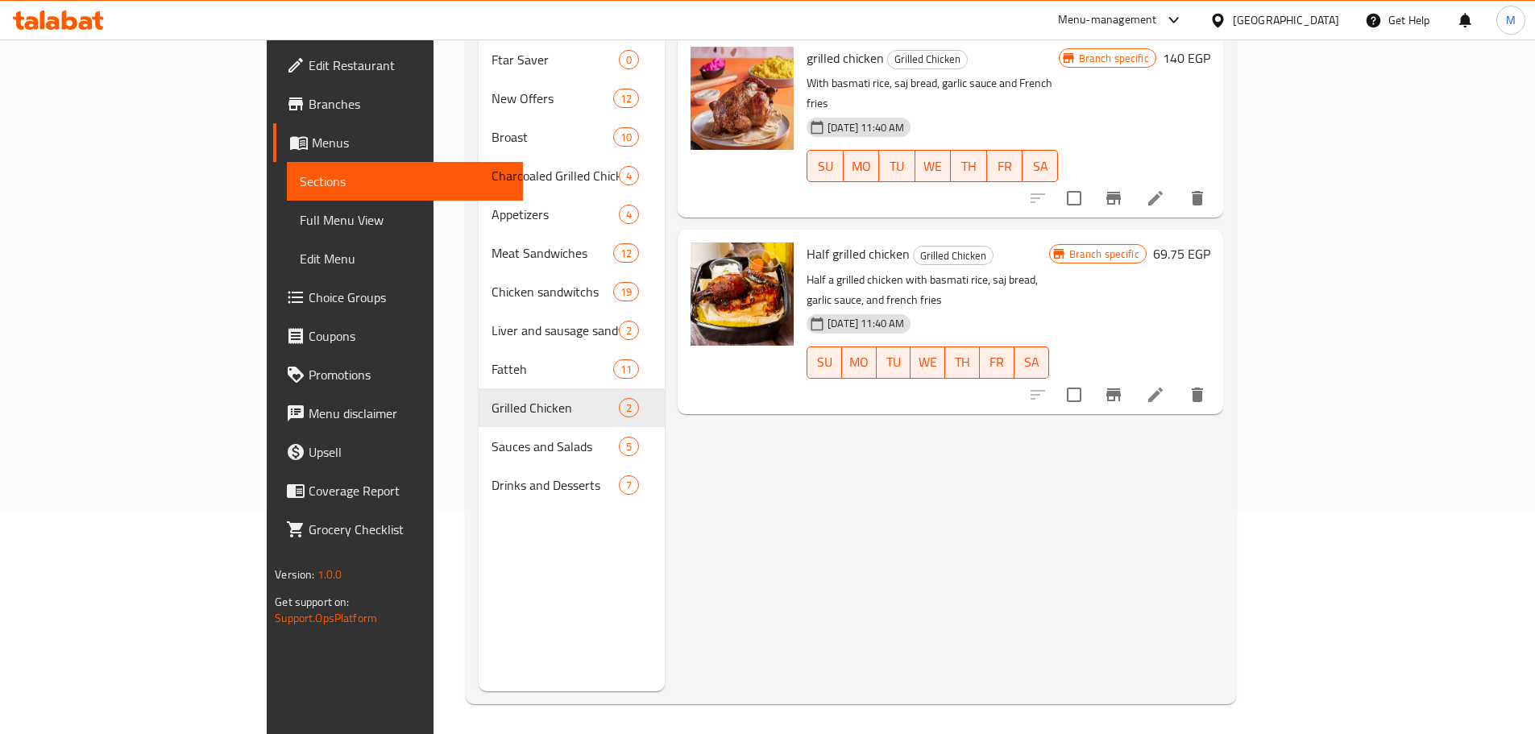
scroll to position [226, 0]
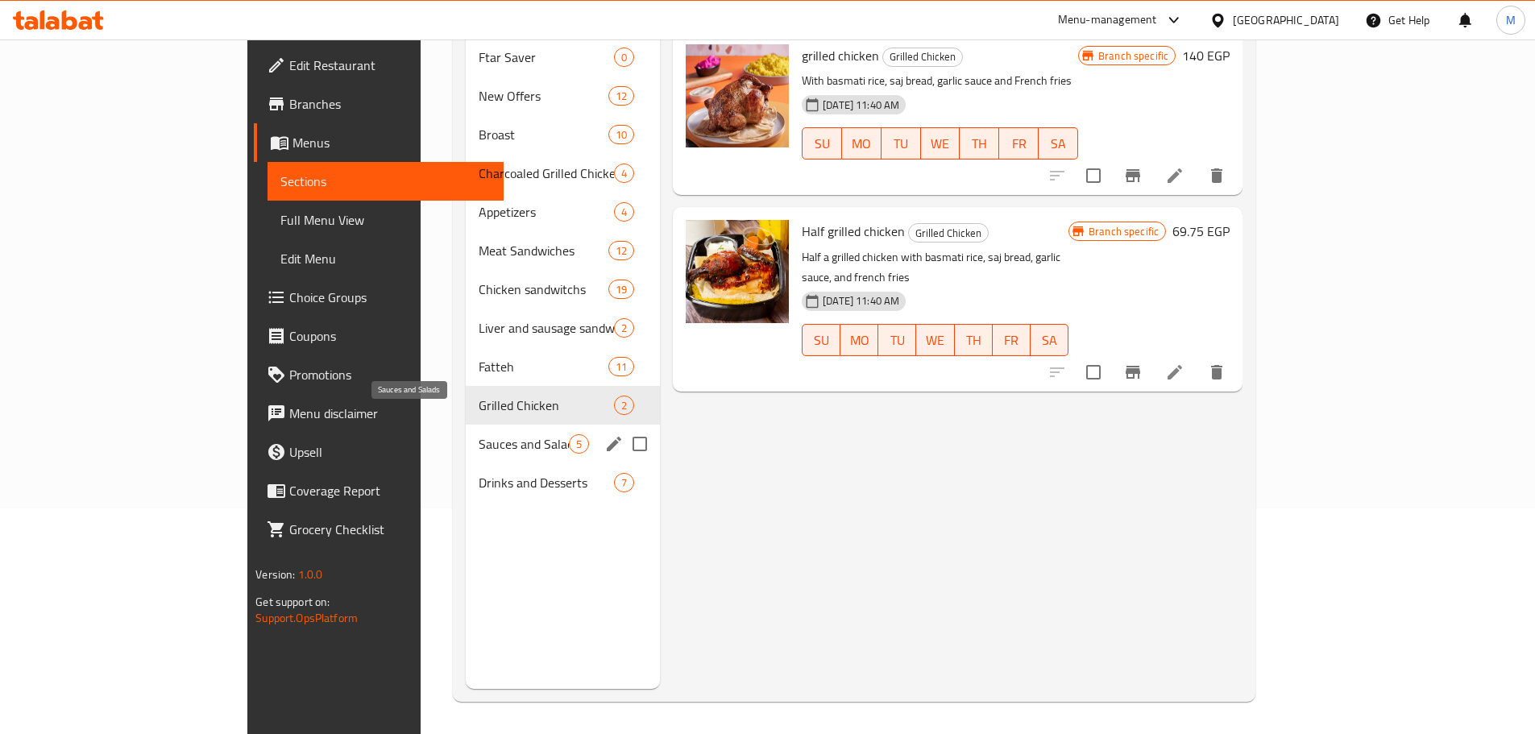
click at [479, 434] on span "Sauces and Salads" at bounding box center [524, 443] width 90 height 19
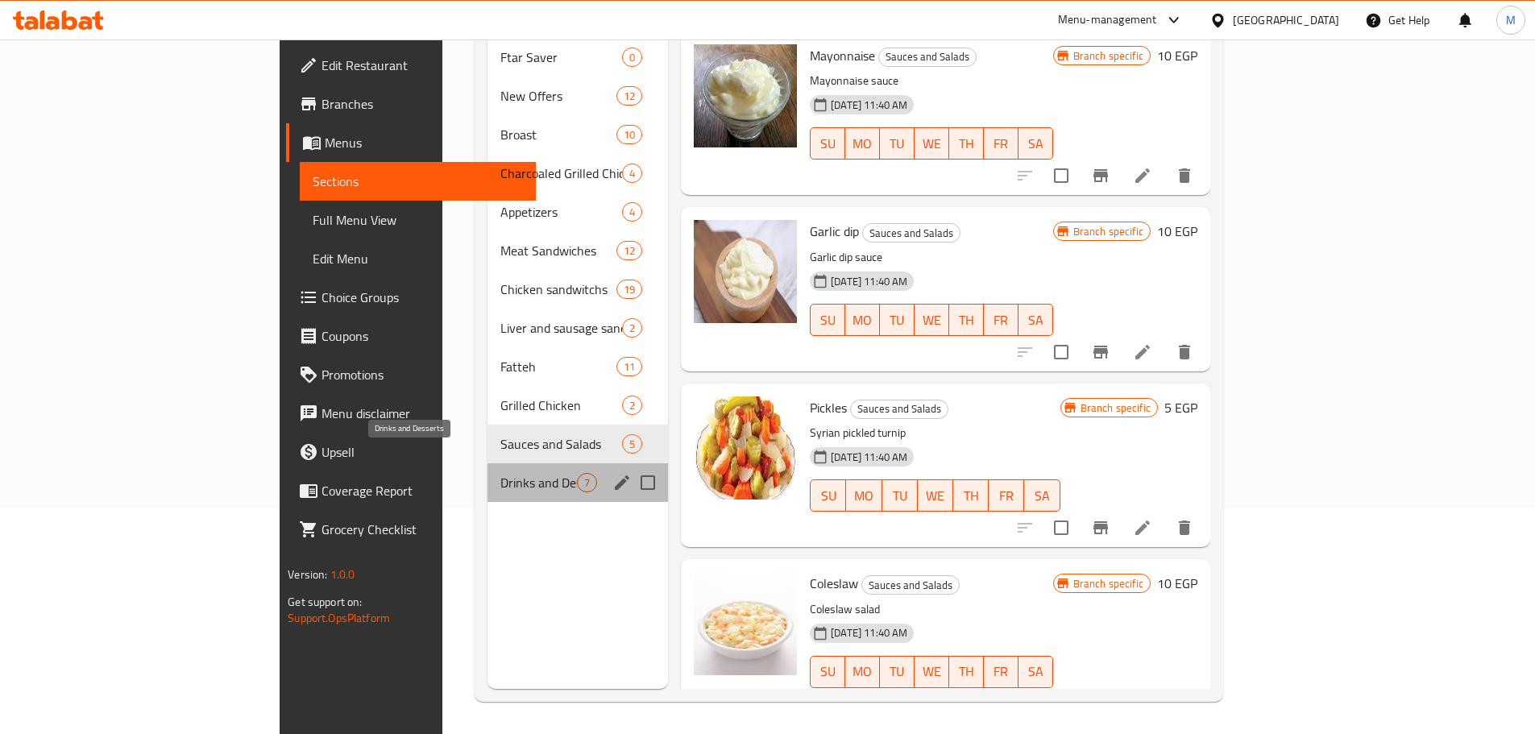
click at [500, 473] on span "Drinks and Desserts" at bounding box center [538, 482] width 77 height 19
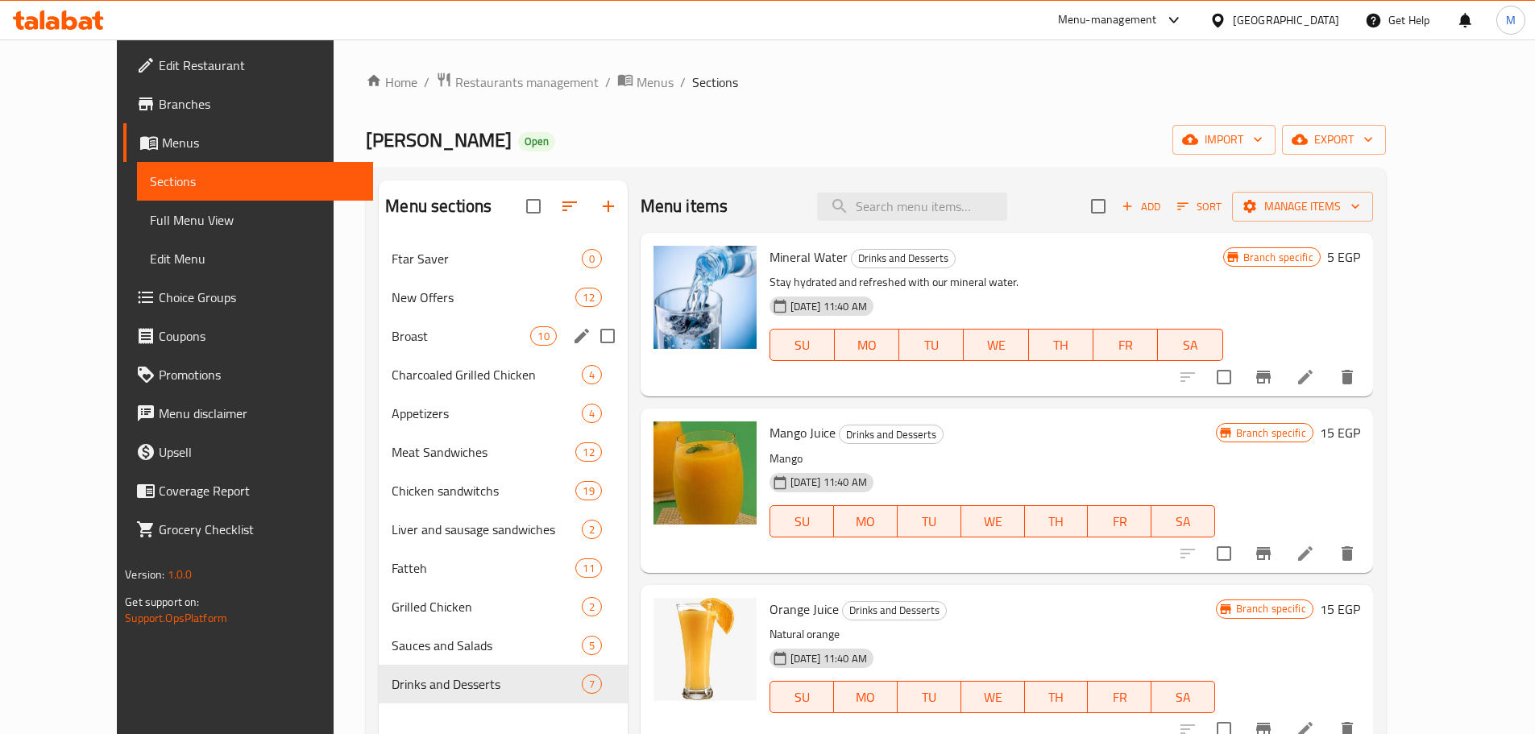
click at [379, 352] on div "Broast 10" at bounding box center [503, 336] width 248 height 39
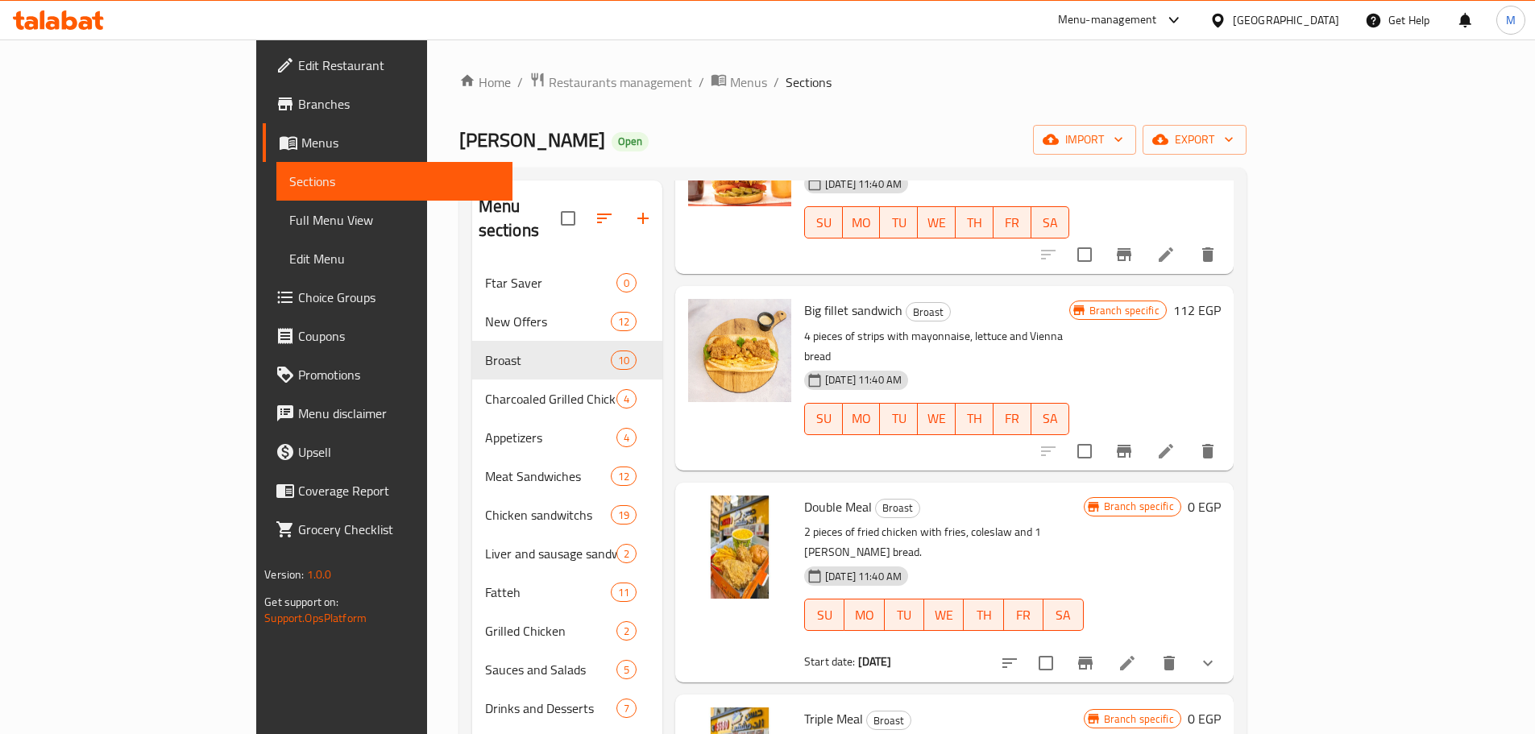
scroll to position [645, 0]
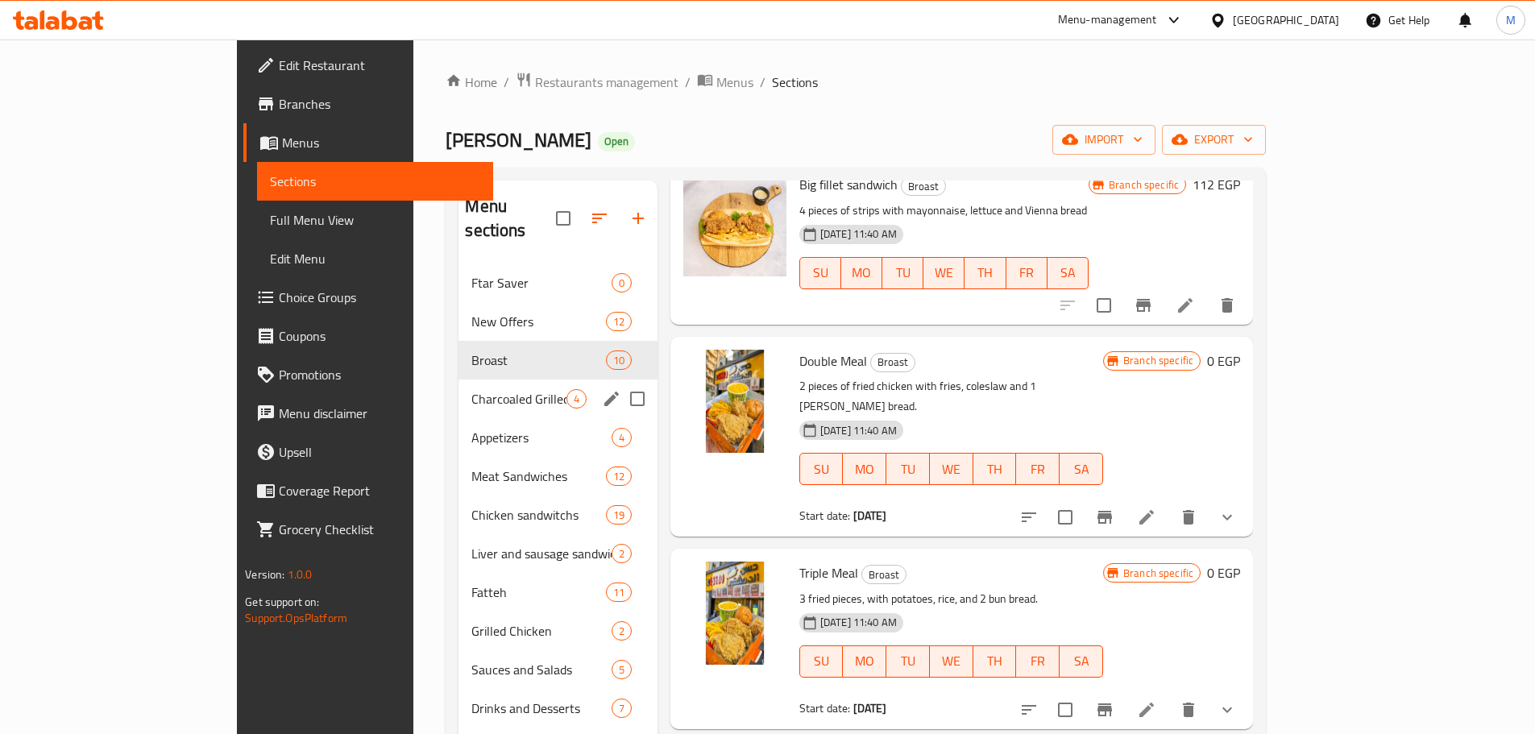
click at [471, 389] on span "Charcoaled Grilled Chicken" at bounding box center [518, 398] width 94 height 19
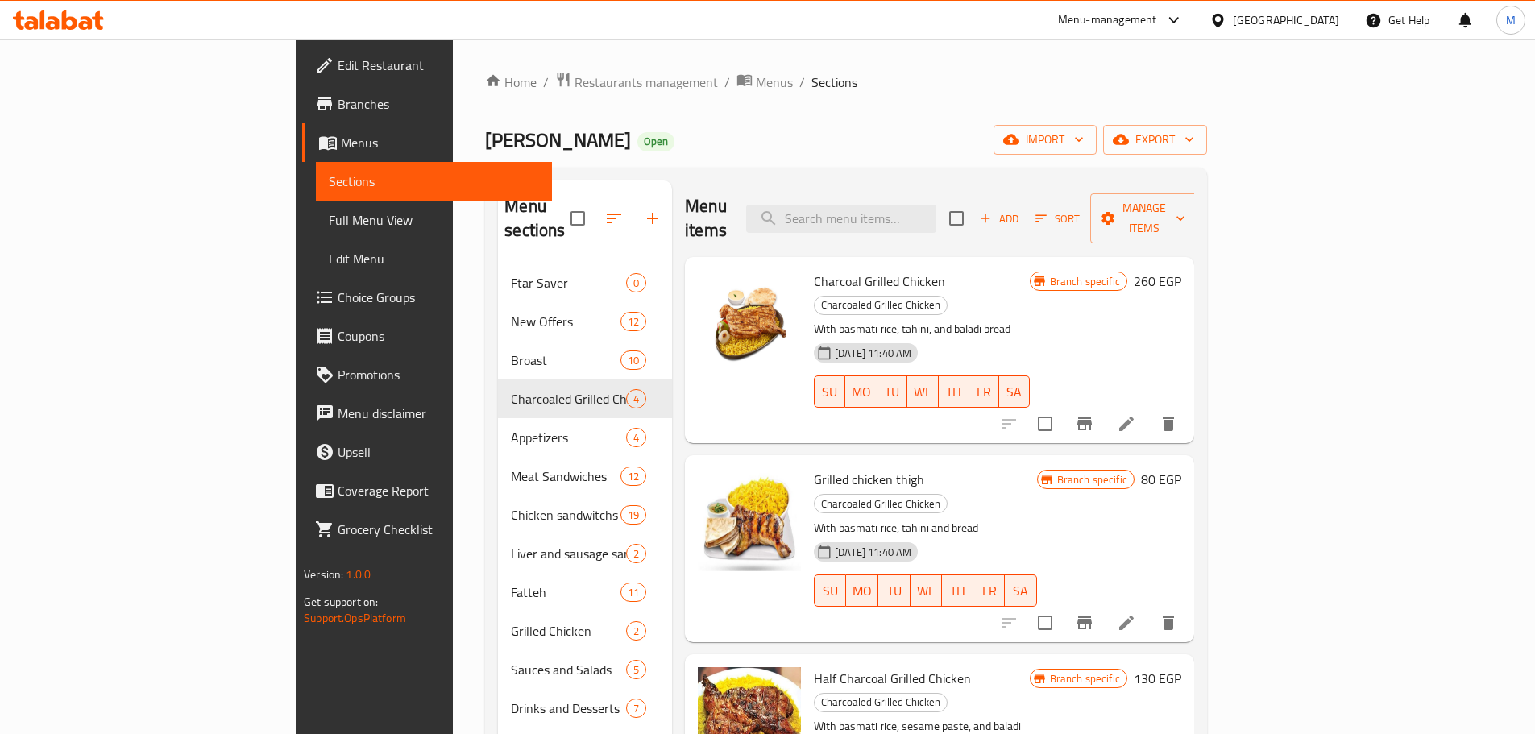
click at [759, 196] on div "Menu items Add Sort Manage items" at bounding box center [939, 218] width 509 height 77
